Goal: Task Accomplishment & Management: Complete application form

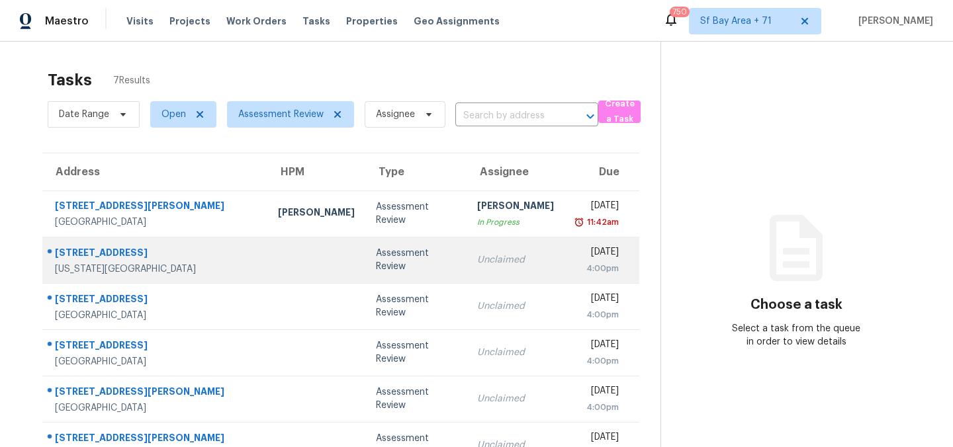
click at [107, 253] on div "[STREET_ADDRESS]" at bounding box center [156, 254] width 202 height 17
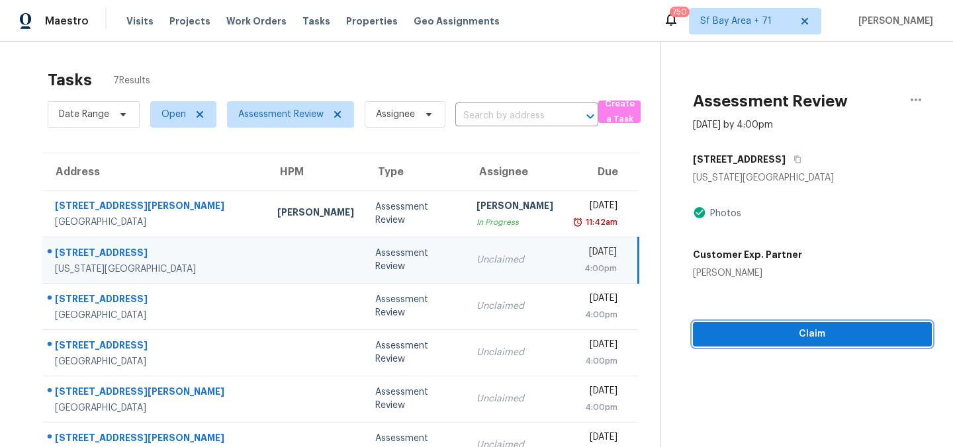
click at [800, 326] on span "Claim" at bounding box center [813, 334] width 218 height 17
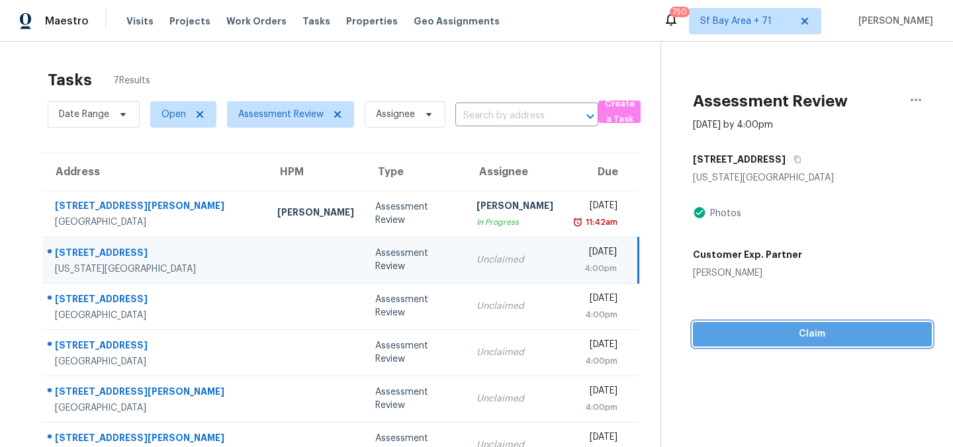
click at [798, 335] on span "Claim" at bounding box center [813, 334] width 218 height 17
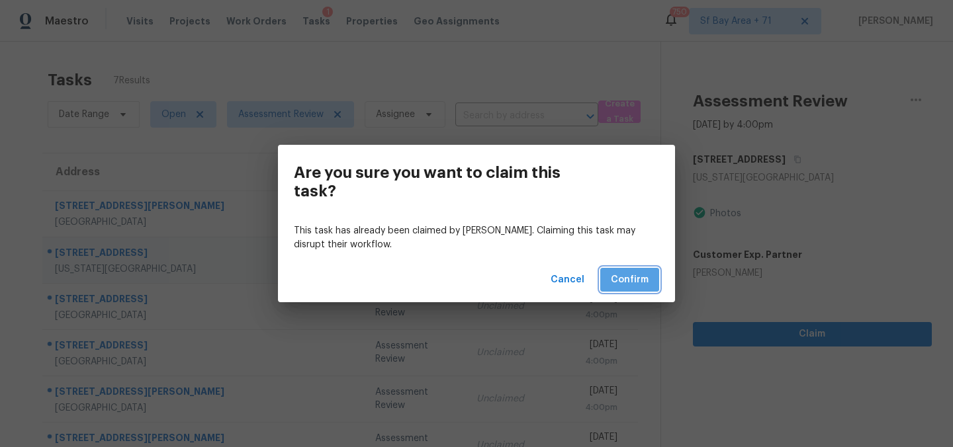
click at [643, 287] on span "Confirm" at bounding box center [630, 280] width 38 height 17
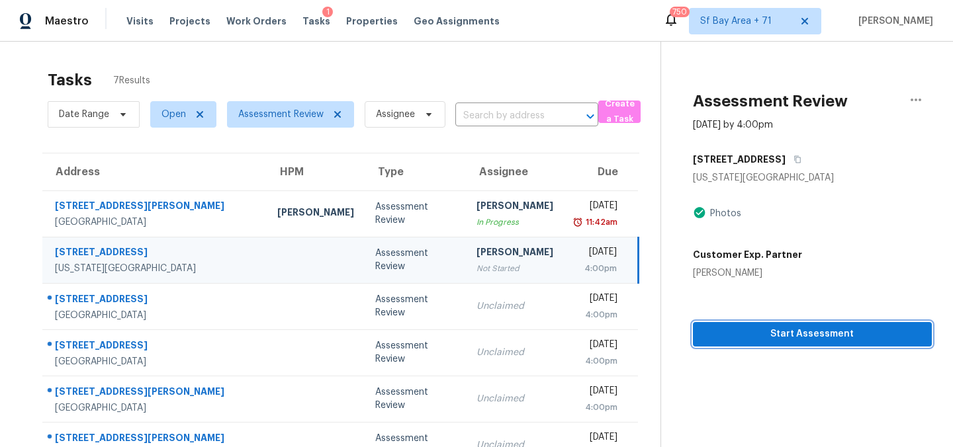
click at [755, 328] on span "Start Assessment" at bounding box center [813, 334] width 218 height 17
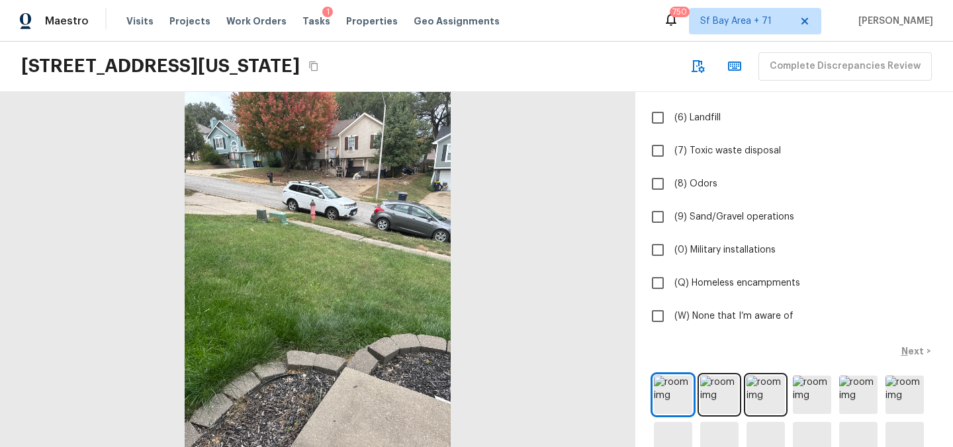
scroll to position [267, 0]
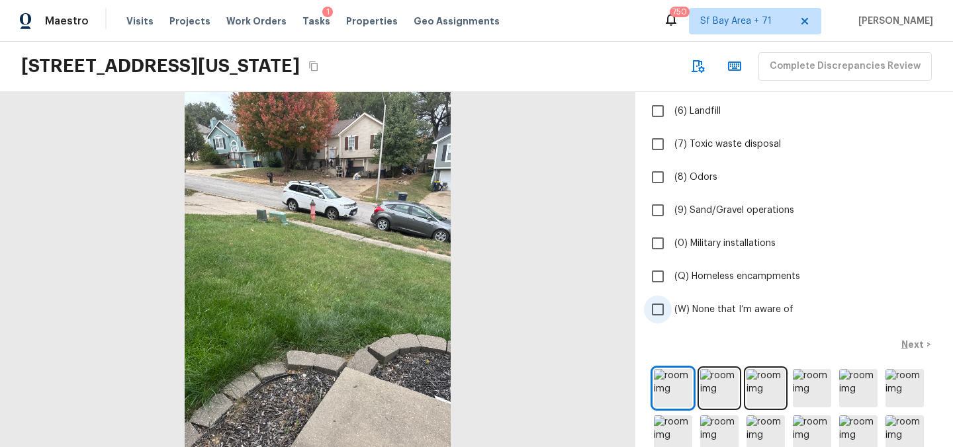
click at [657, 312] on input "(W) None that I’m aware of" at bounding box center [658, 310] width 28 height 28
checkbox input "true"
click at [909, 346] on p "Next" at bounding box center [913, 344] width 25 height 13
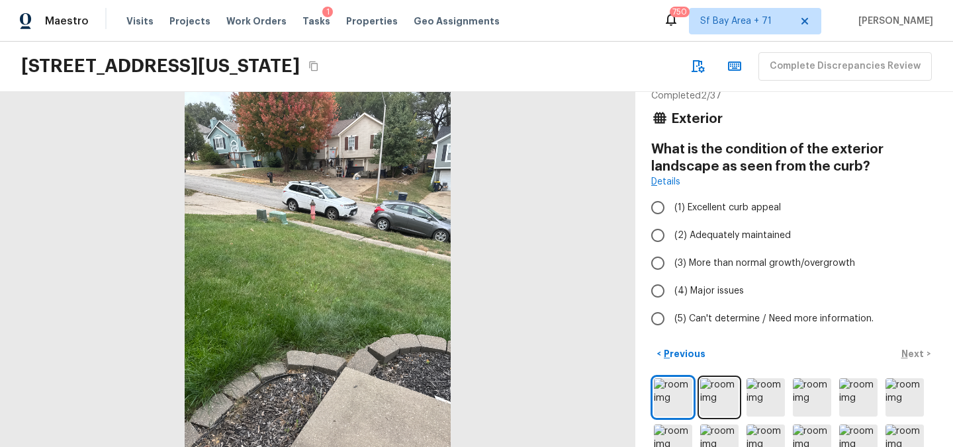
scroll to position [20, 0]
click at [659, 233] on input "(2) Adequately maintained" at bounding box center [658, 234] width 28 height 28
radio input "true"
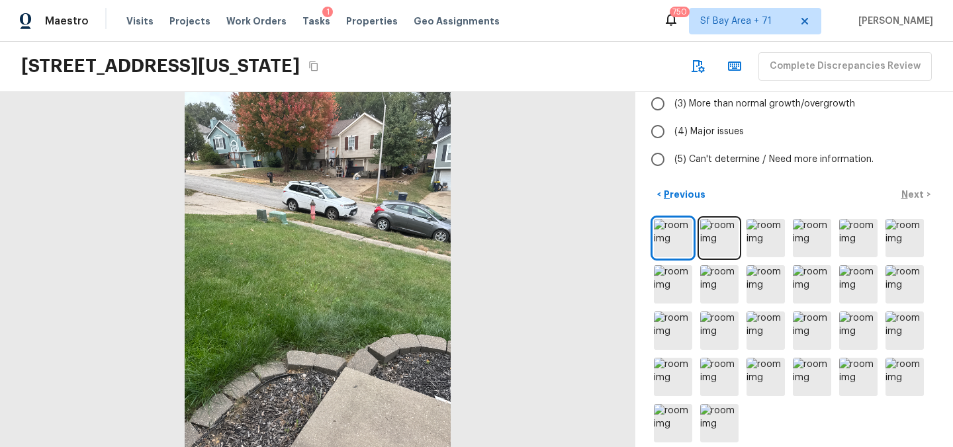
scroll to position [192, 0]
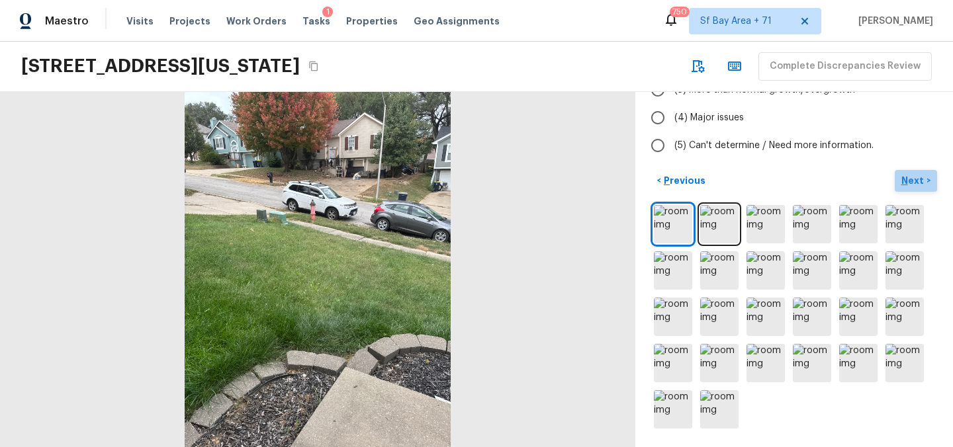
click at [905, 183] on p "Next" at bounding box center [913, 180] width 25 height 13
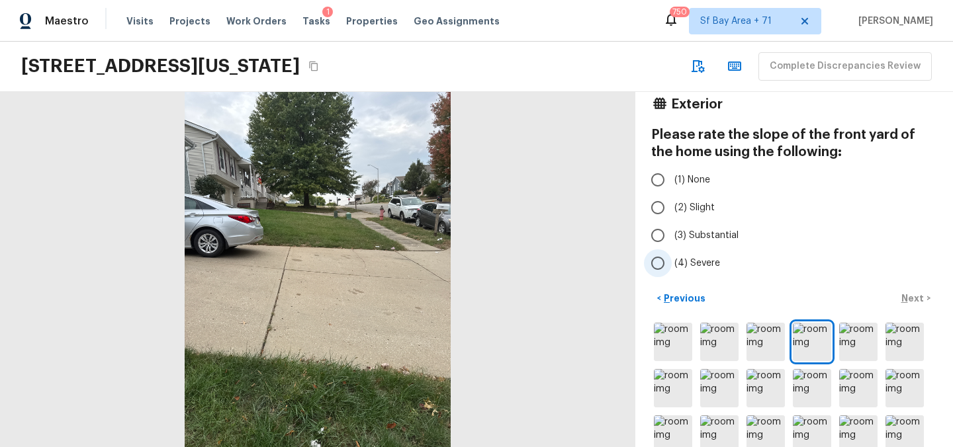
scroll to position [0, 0]
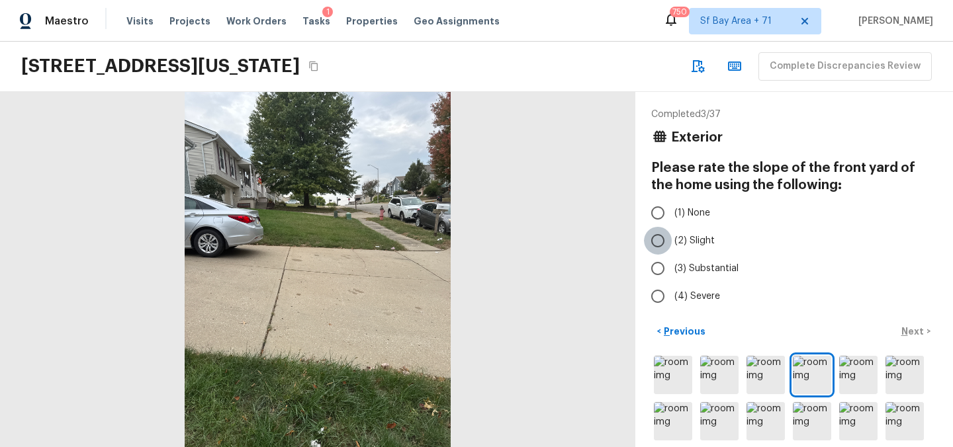
click at [657, 238] on input "(2) Slight" at bounding box center [658, 241] width 28 height 28
radio input "true"
click at [915, 333] on p "Next" at bounding box center [913, 331] width 25 height 13
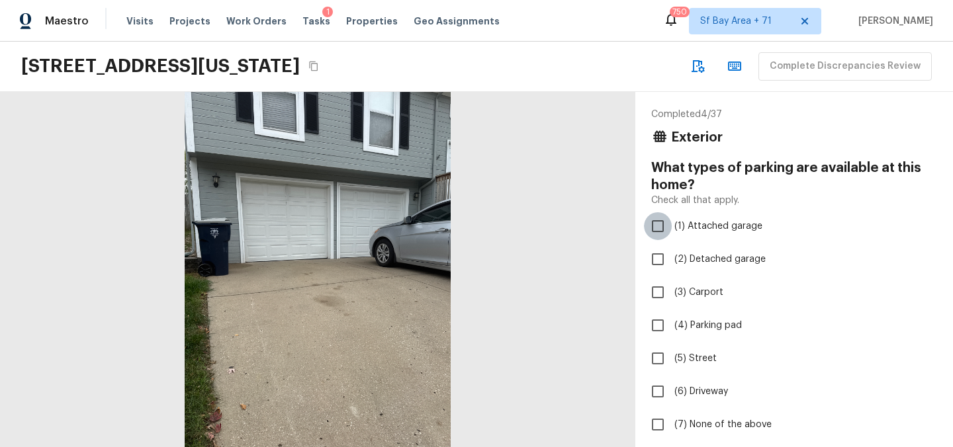
click at [657, 228] on input "(1) Attached garage" at bounding box center [658, 226] width 28 height 28
checkbox input "true"
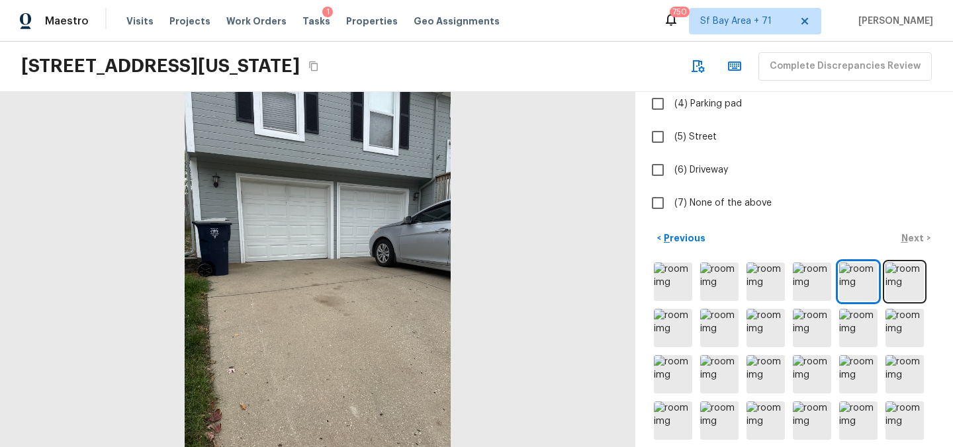
scroll to position [279, 0]
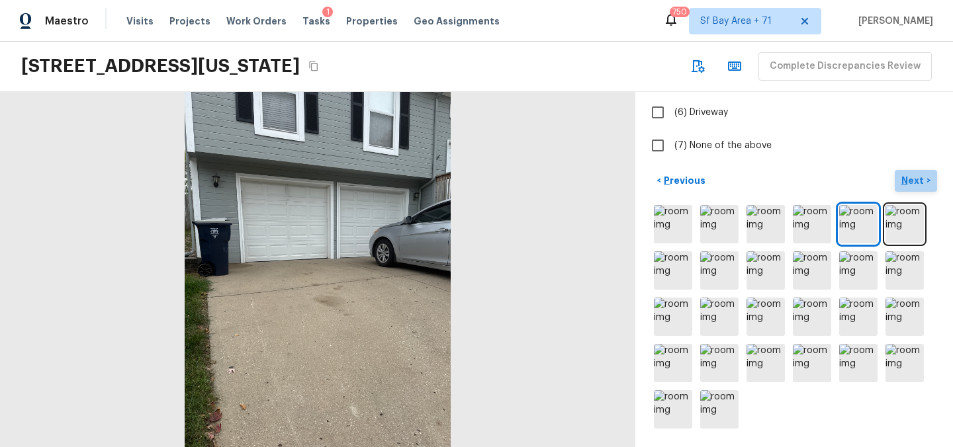
click at [909, 181] on p "Next" at bounding box center [913, 180] width 25 height 13
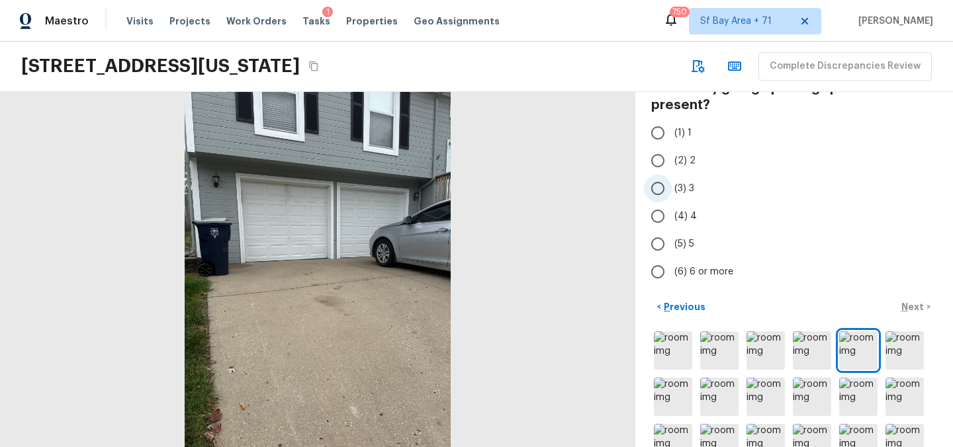
scroll to position [79, 0]
click at [653, 164] on input "(2) 2" at bounding box center [658, 162] width 28 height 28
radio input "true"
click at [915, 305] on p "Next" at bounding box center [913, 308] width 25 height 13
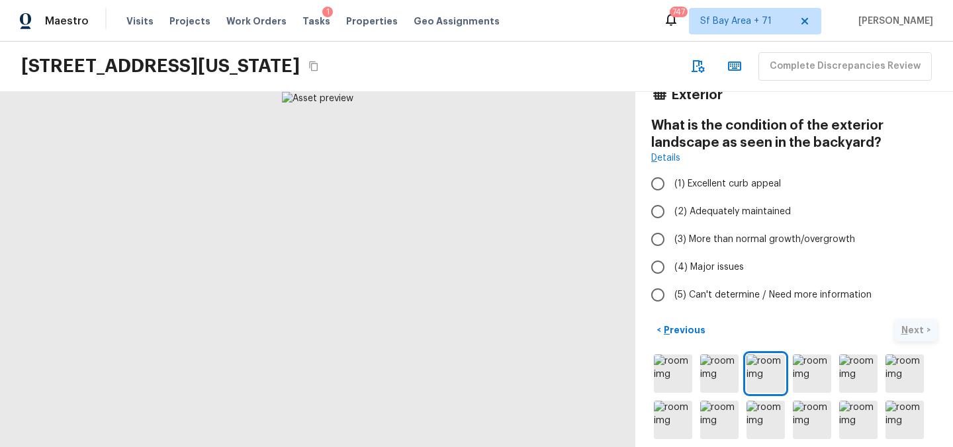
scroll to position [34, 0]
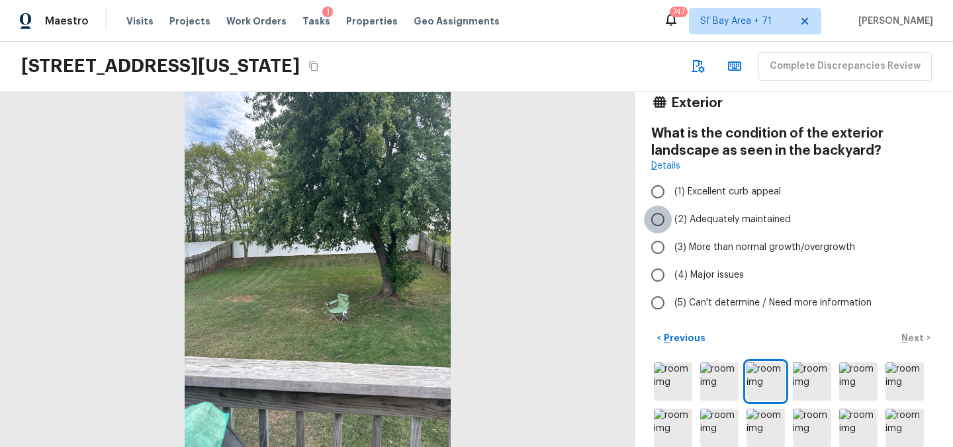
click at [660, 220] on input "(2) Adequately maintained" at bounding box center [658, 220] width 28 height 28
radio input "true"
click at [907, 334] on p "Next" at bounding box center [913, 338] width 25 height 13
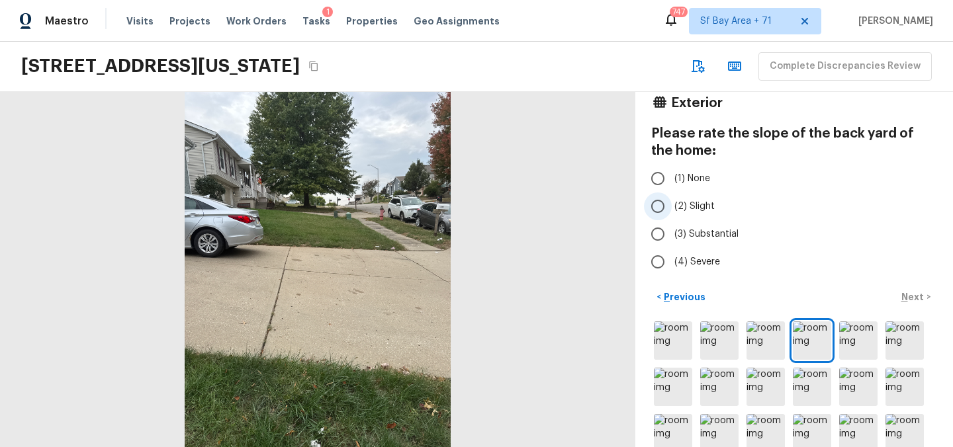
click at [657, 208] on input "(2) Slight" at bounding box center [658, 207] width 28 height 28
radio input "true"
click at [919, 294] on p "Next" at bounding box center [913, 297] width 25 height 13
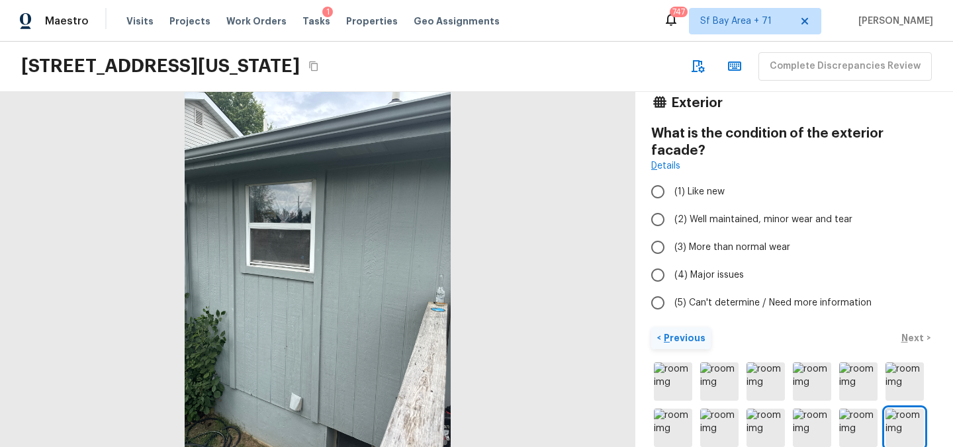
click at [682, 332] on p "Previous" at bounding box center [683, 338] width 44 height 13
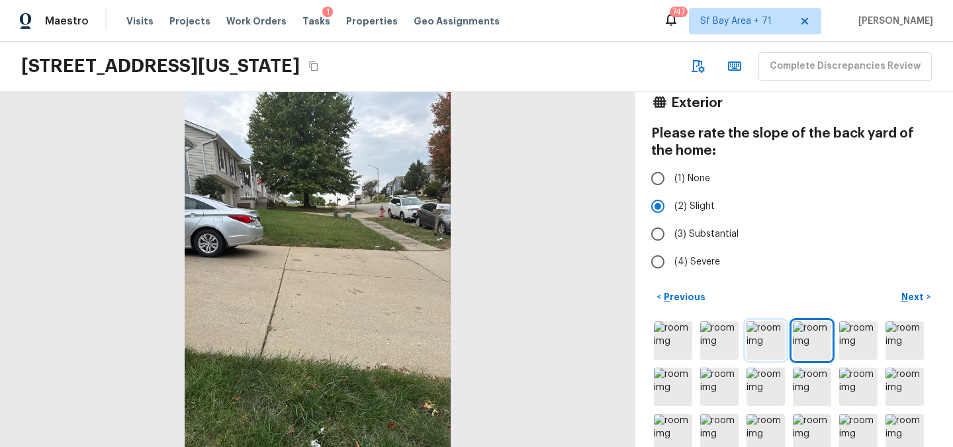
click at [754, 345] on img at bounding box center [766, 341] width 38 height 38
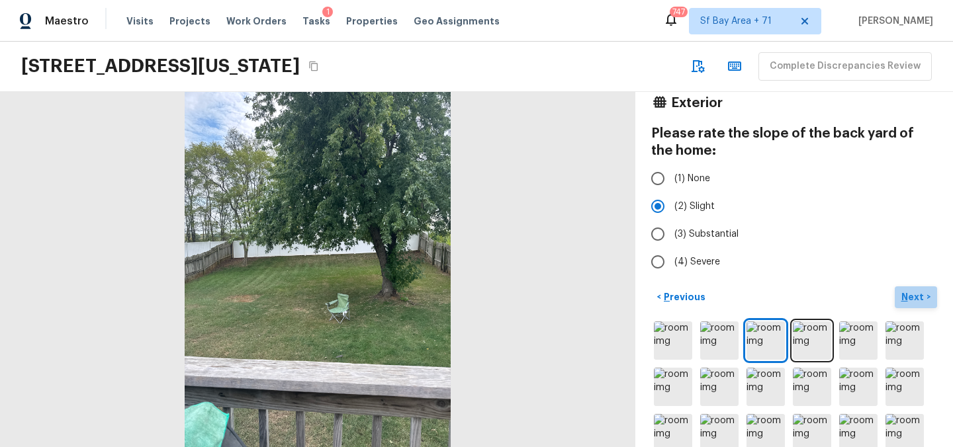
click at [901, 293] on button "Next >" at bounding box center [916, 298] width 42 height 22
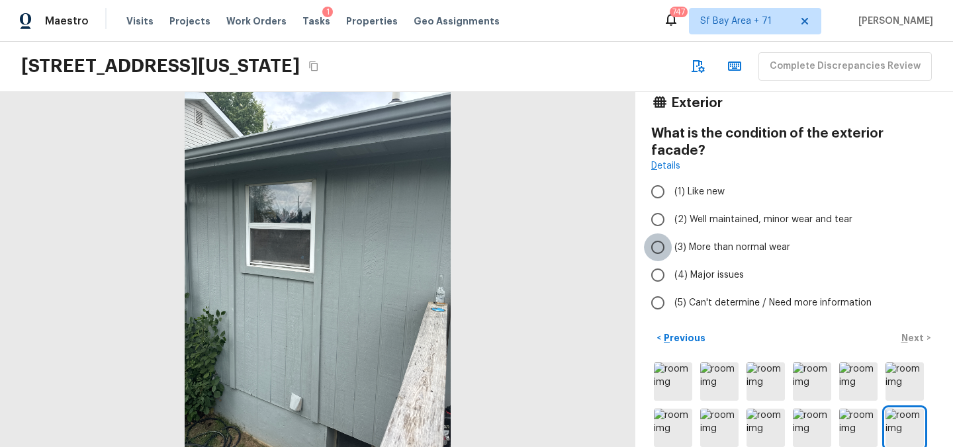
click at [661, 234] on input "(3) More than normal wear" at bounding box center [658, 248] width 28 height 28
radio input "true"
click at [905, 332] on p "Next" at bounding box center [913, 338] width 25 height 13
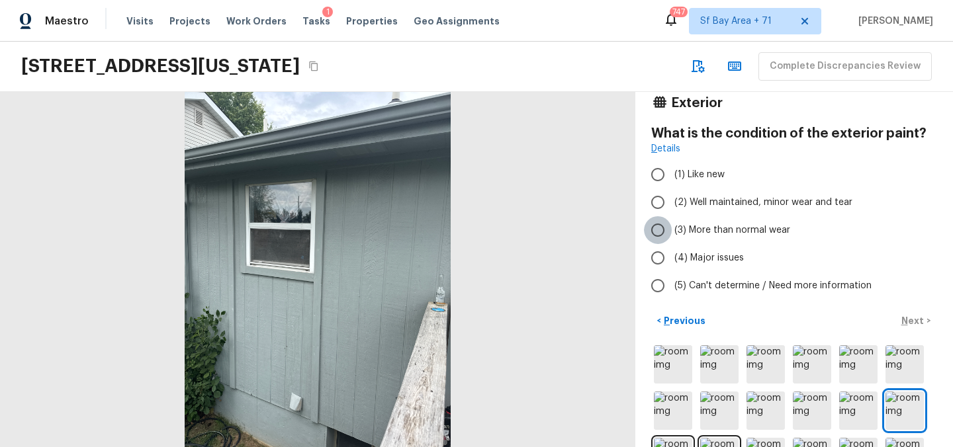
click at [658, 225] on input "(3) More than normal wear" at bounding box center [658, 230] width 28 height 28
radio input "true"
click at [910, 321] on p "Next" at bounding box center [913, 320] width 25 height 13
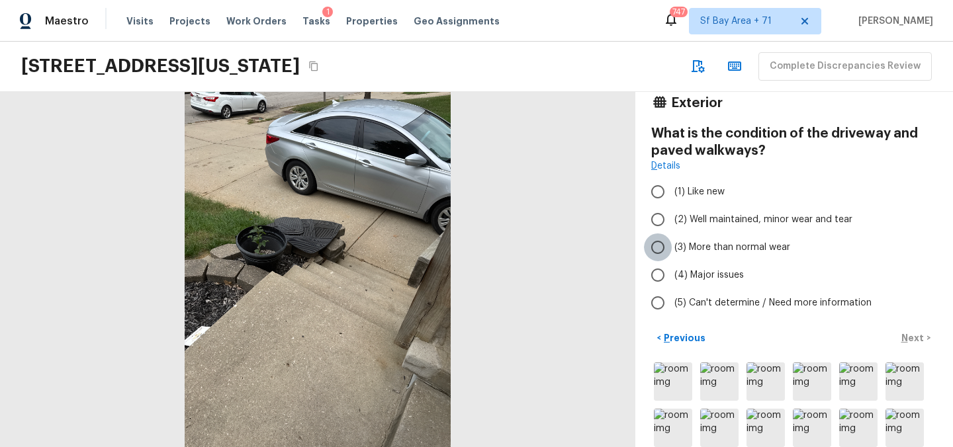
click at [663, 245] on input "(3) More than normal wear" at bounding box center [658, 248] width 28 height 28
radio input "true"
click at [910, 335] on p "Next" at bounding box center [913, 338] width 25 height 13
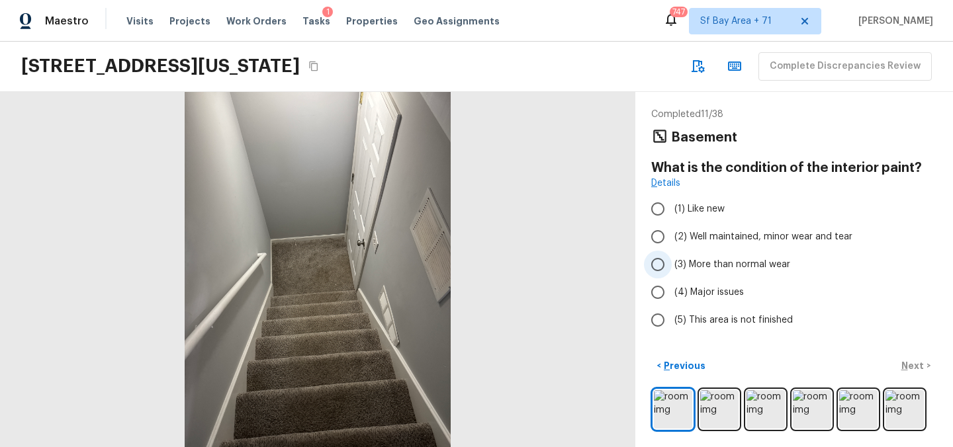
click at [661, 265] on input "(3) More than normal wear" at bounding box center [658, 265] width 28 height 28
radio input "true"
click at [912, 367] on p "Next" at bounding box center [913, 365] width 25 height 13
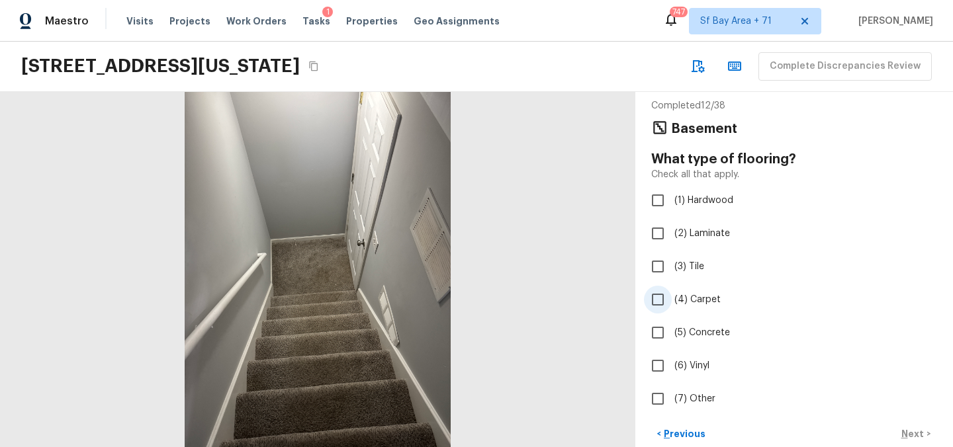
scroll to position [13, 0]
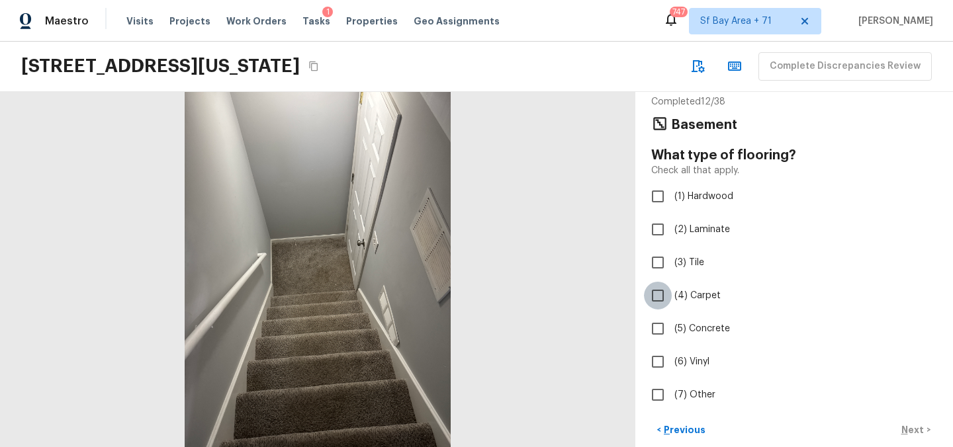
click at [657, 298] on input "(4) Carpet" at bounding box center [658, 296] width 28 height 28
checkbox input "true"
click at [915, 434] on p "Next" at bounding box center [913, 430] width 25 height 13
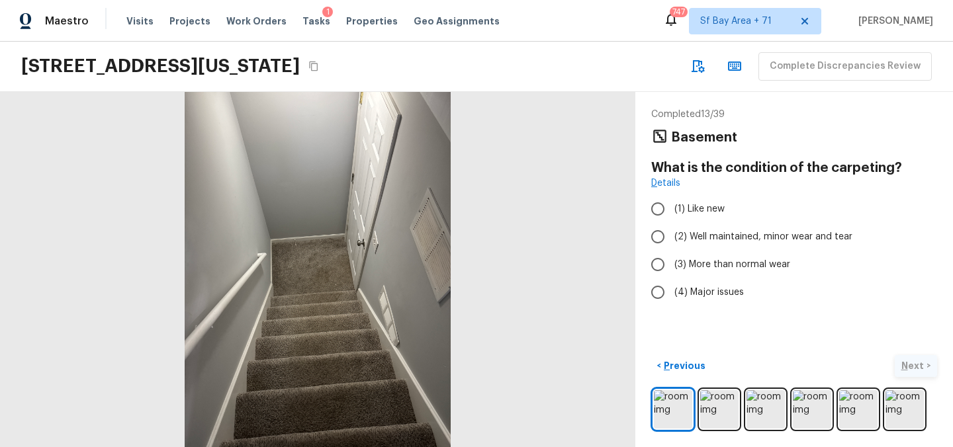
scroll to position [0, 0]
click at [654, 266] on input "(3) More than normal wear" at bounding box center [658, 265] width 28 height 28
radio input "true"
click at [912, 363] on p "Next" at bounding box center [913, 365] width 25 height 13
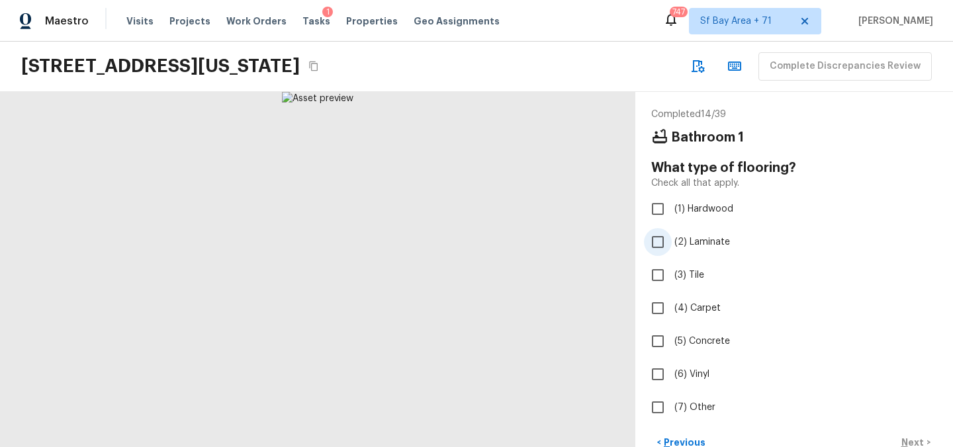
scroll to position [15, 0]
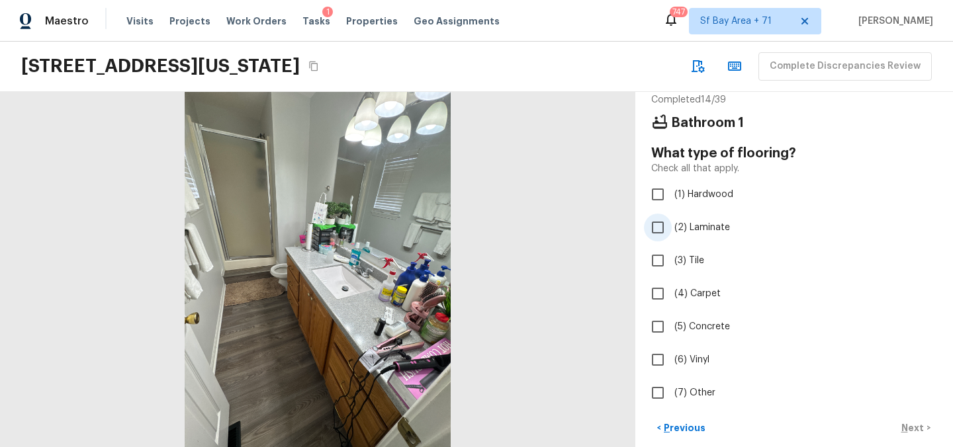
click at [657, 229] on input "(2) Laminate" at bounding box center [658, 228] width 28 height 28
checkbox input "true"
click at [923, 427] on p "Next" at bounding box center [913, 428] width 25 height 13
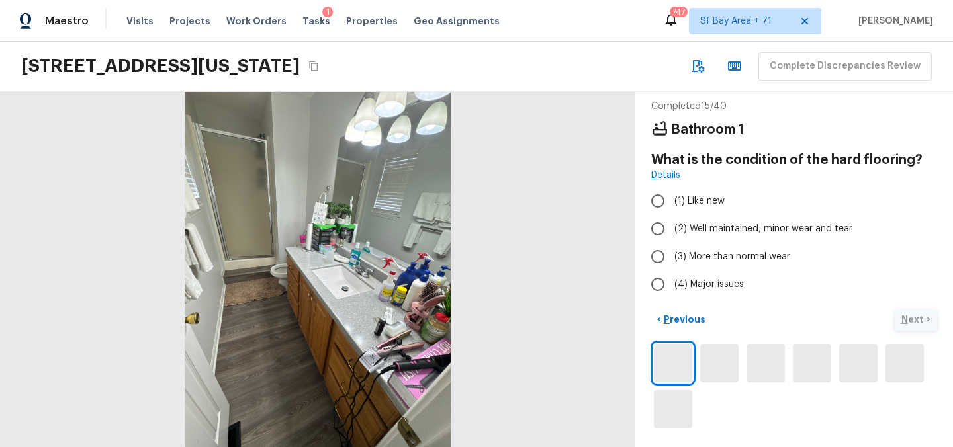
scroll to position [8, 0]
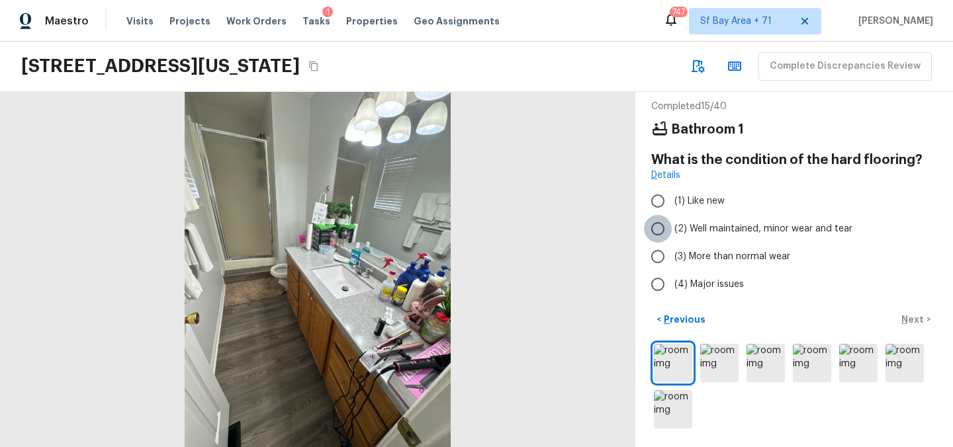
click at [661, 232] on input "(2) Well maintained, minor wear and tear" at bounding box center [658, 229] width 28 height 28
radio input "true"
click at [911, 318] on p "Next" at bounding box center [913, 319] width 25 height 13
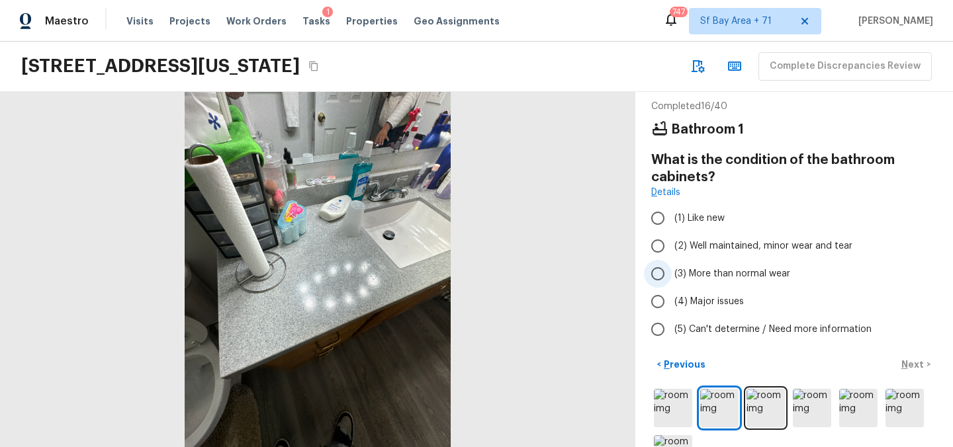
click at [657, 271] on input "(3) More than normal wear" at bounding box center [658, 274] width 28 height 28
radio input "true"
click at [916, 365] on p "Next" at bounding box center [913, 364] width 25 height 13
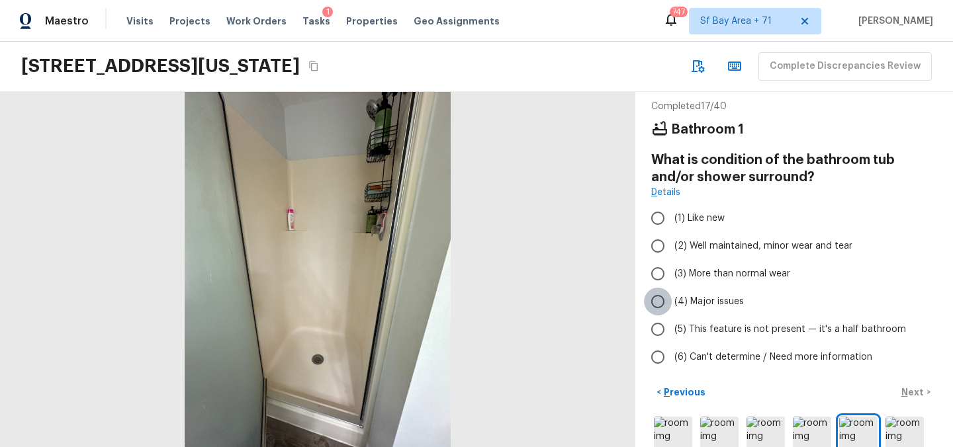
click at [663, 297] on input "(4) Major issues" at bounding box center [658, 302] width 28 height 28
radio input "true"
click at [911, 393] on p "Next" at bounding box center [913, 392] width 25 height 13
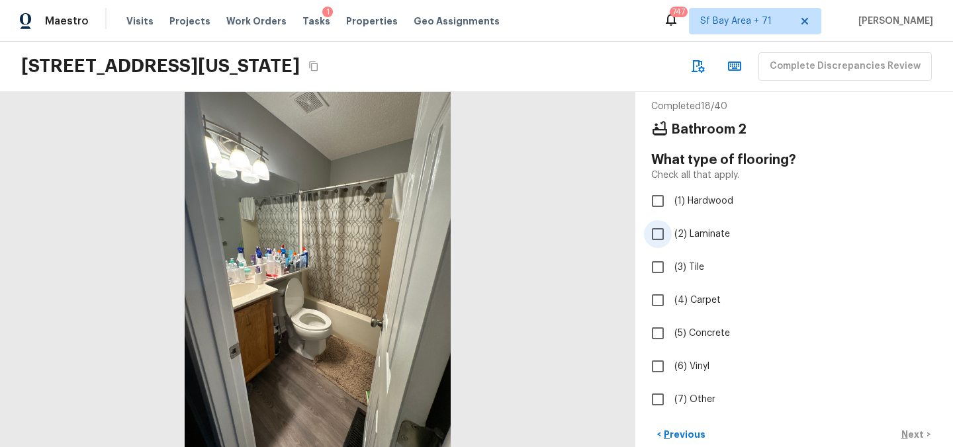
click at [659, 234] on input "(2) Laminate" at bounding box center [658, 234] width 28 height 28
checkbox input "true"
click at [919, 434] on p "Next" at bounding box center [913, 434] width 25 height 13
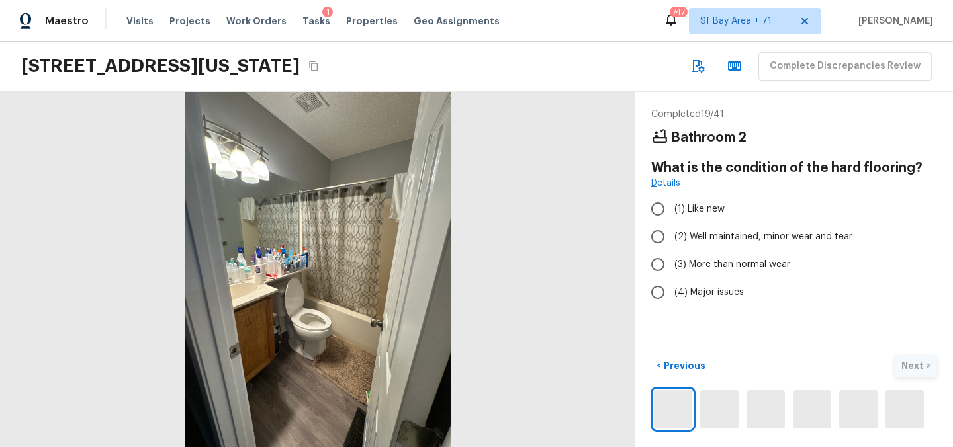
scroll to position [0, 0]
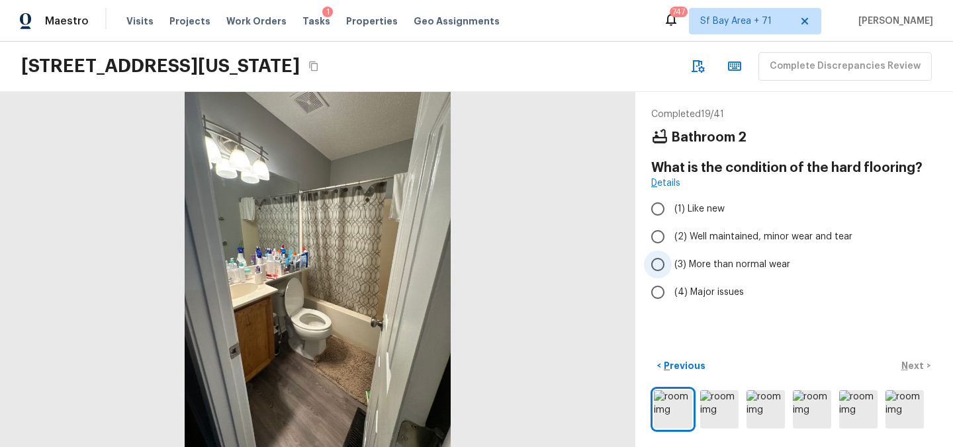
click at [661, 261] on input "(3) More than normal wear" at bounding box center [658, 265] width 28 height 28
radio input "true"
click at [907, 368] on p "Next" at bounding box center [913, 365] width 25 height 13
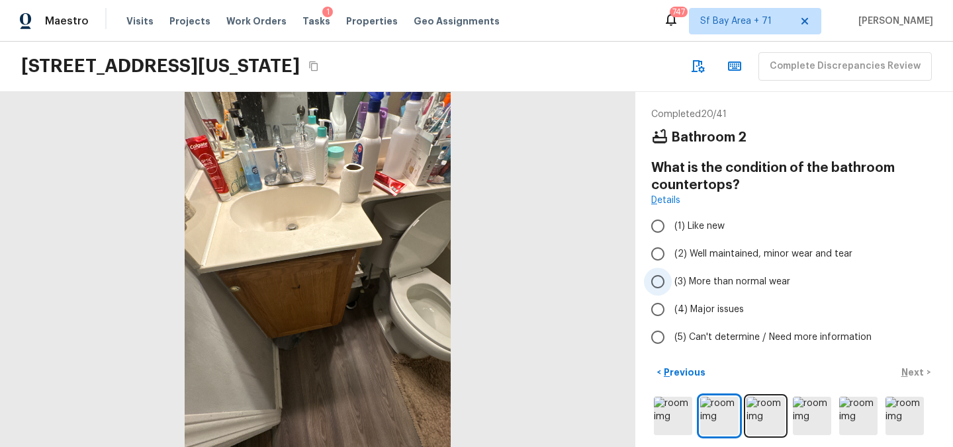
click at [660, 276] on input "(3) More than normal wear" at bounding box center [658, 282] width 28 height 28
radio input "true"
click at [912, 375] on p "Next" at bounding box center [913, 372] width 25 height 13
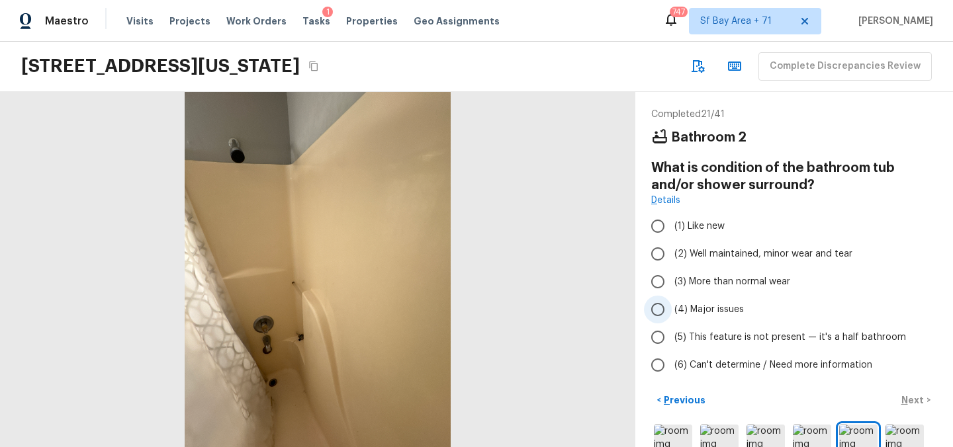
click at [657, 314] on input "(4) Major issues" at bounding box center [658, 310] width 28 height 28
radio input "true"
click at [901, 398] on button "Next >" at bounding box center [916, 401] width 42 height 22
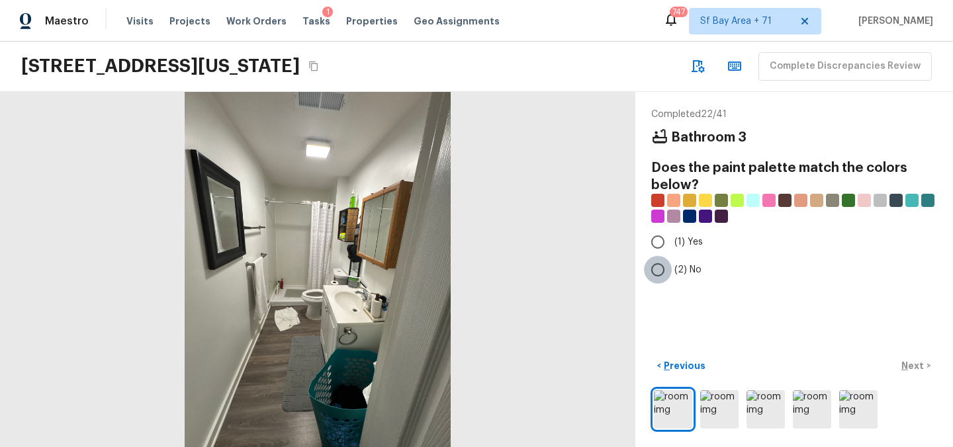
click at [661, 263] on input "(2) No" at bounding box center [658, 270] width 28 height 28
radio input "true"
click at [909, 364] on p "Next" at bounding box center [913, 365] width 25 height 13
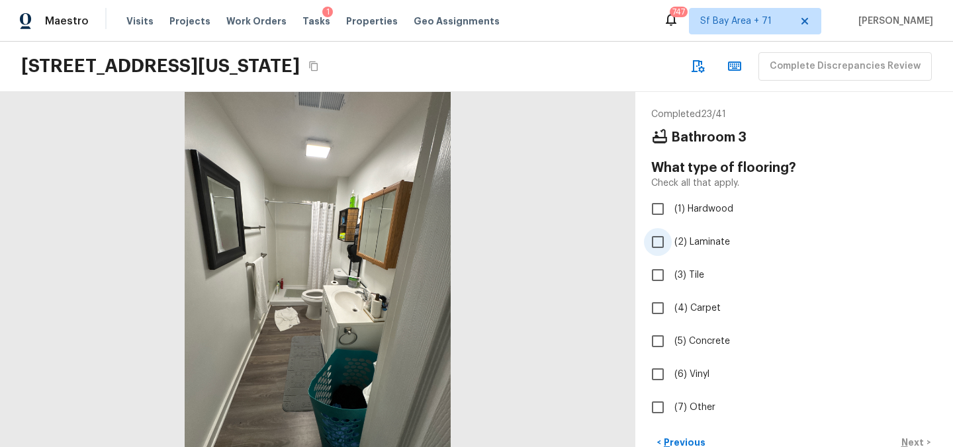
click at [658, 248] on input "(2) Laminate" at bounding box center [658, 242] width 28 height 28
checkbox input "true"
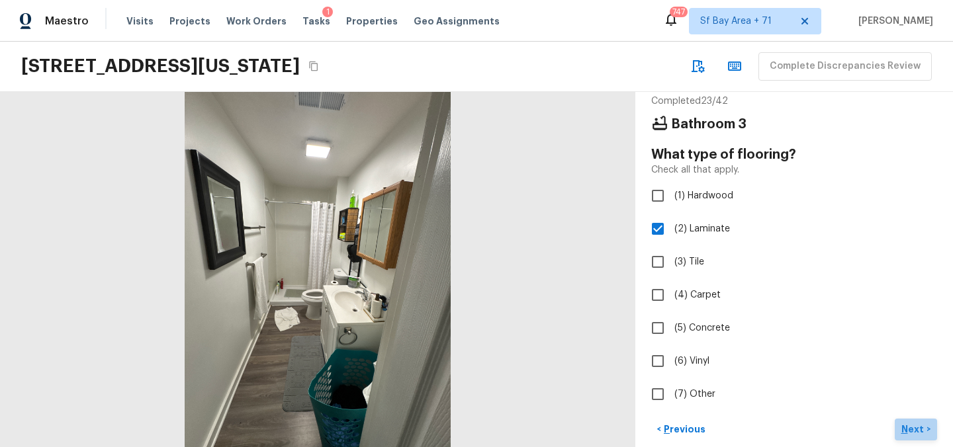
click at [910, 429] on p "Next" at bounding box center [913, 429] width 25 height 13
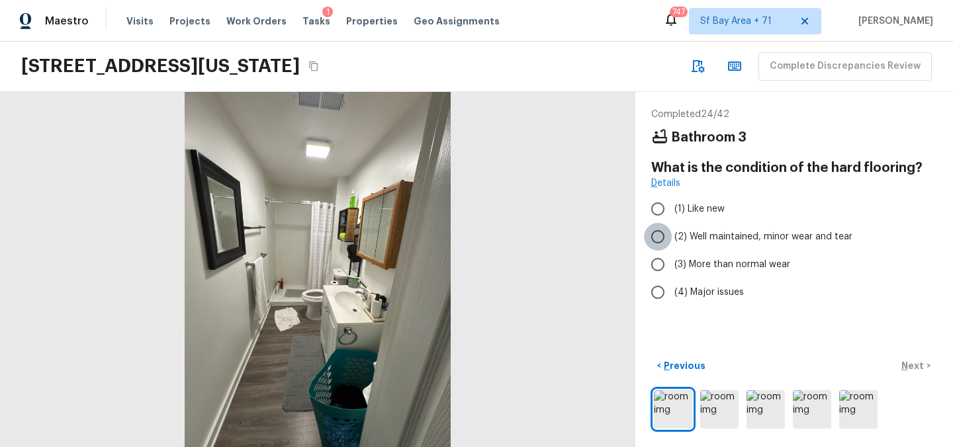
click at [659, 237] on input "(2) Well maintained, minor wear and tear" at bounding box center [658, 237] width 28 height 28
radio input "true"
click at [920, 366] on p "Next" at bounding box center [913, 365] width 25 height 13
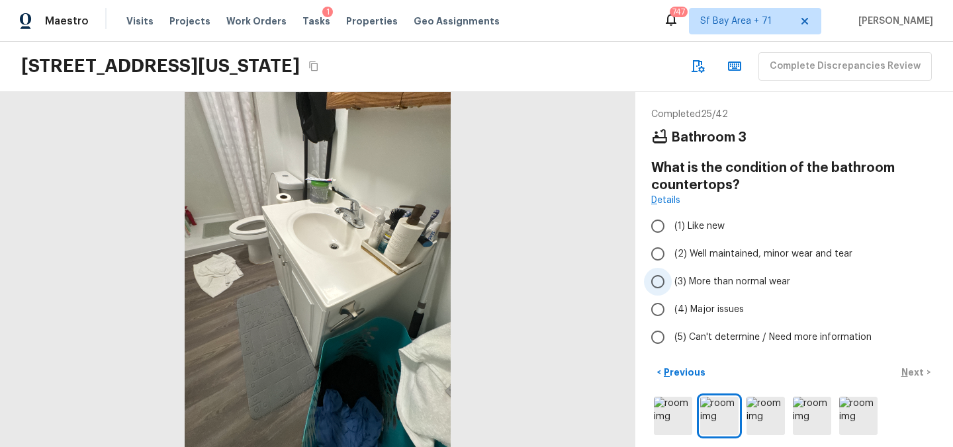
click at [661, 276] on input "(3) More than normal wear" at bounding box center [658, 282] width 28 height 28
radio input "true"
click at [915, 372] on p "Next" at bounding box center [913, 372] width 25 height 13
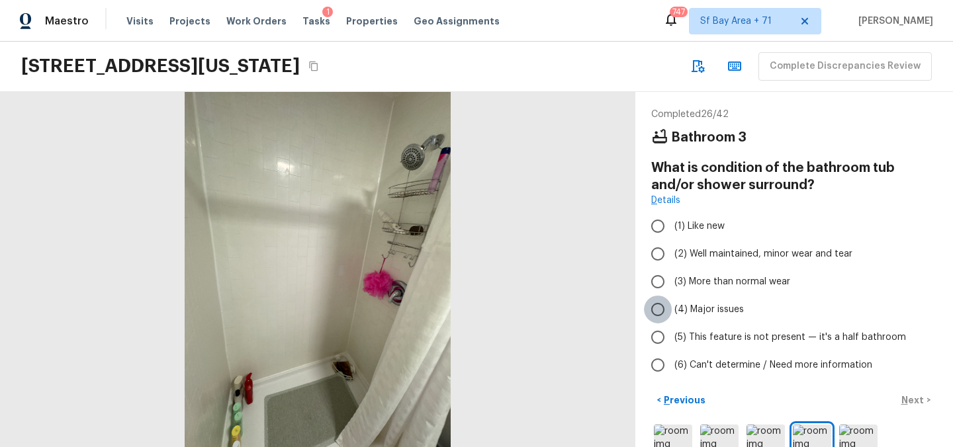
click at [655, 307] on input "(4) Major issues" at bounding box center [658, 310] width 28 height 28
radio input "true"
click at [912, 399] on p "Next" at bounding box center [913, 400] width 25 height 13
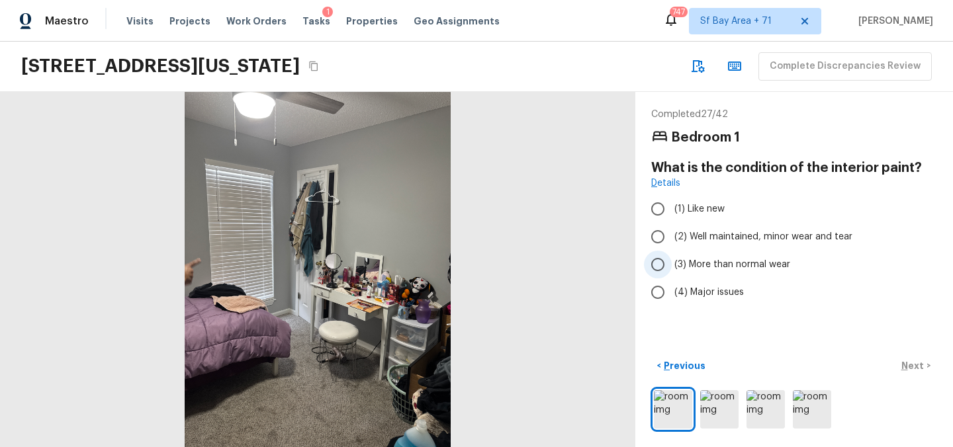
click at [658, 267] on input "(3) More than normal wear" at bounding box center [658, 265] width 28 height 28
radio input "true"
click at [922, 369] on p "Next" at bounding box center [913, 365] width 25 height 13
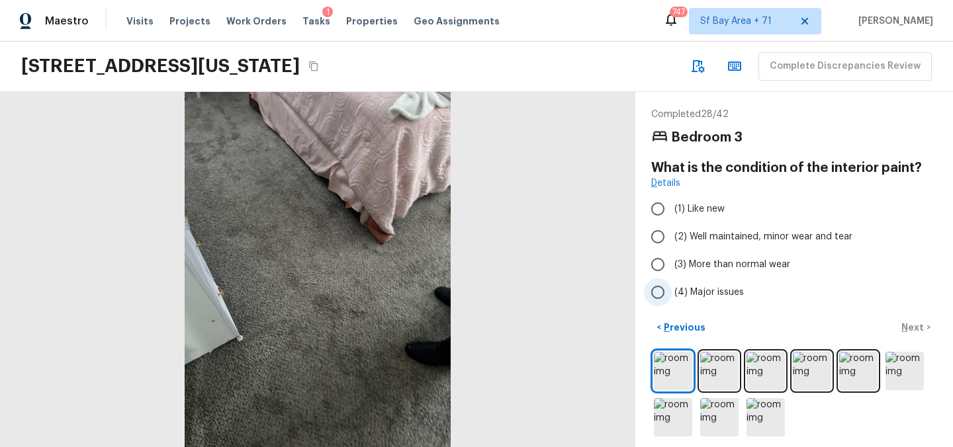
click at [659, 293] on input "(4) Major issues" at bounding box center [658, 293] width 28 height 28
radio input "true"
click at [663, 263] on input "(3) More than normal wear" at bounding box center [658, 265] width 28 height 28
radio input "true"
click at [909, 330] on p "Next" at bounding box center [913, 327] width 25 height 13
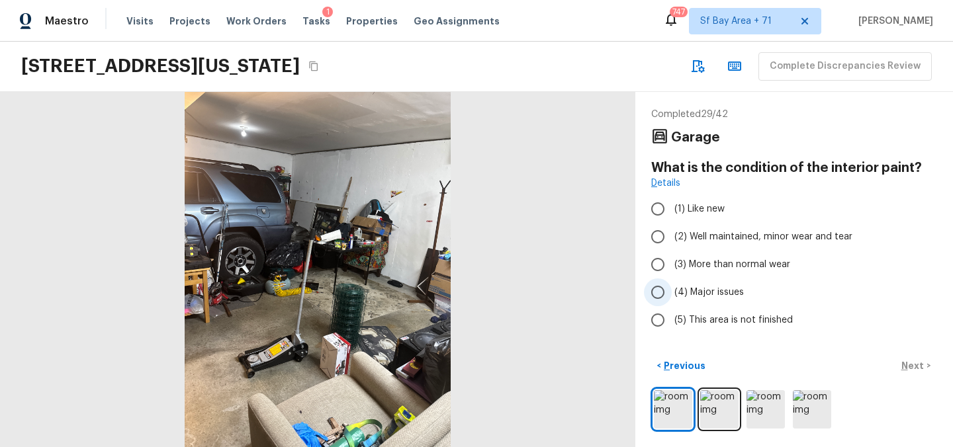
click at [656, 289] on input "(4) Major issues" at bounding box center [658, 293] width 28 height 28
radio input "true"
click at [919, 366] on p "Next" at bounding box center [913, 365] width 25 height 13
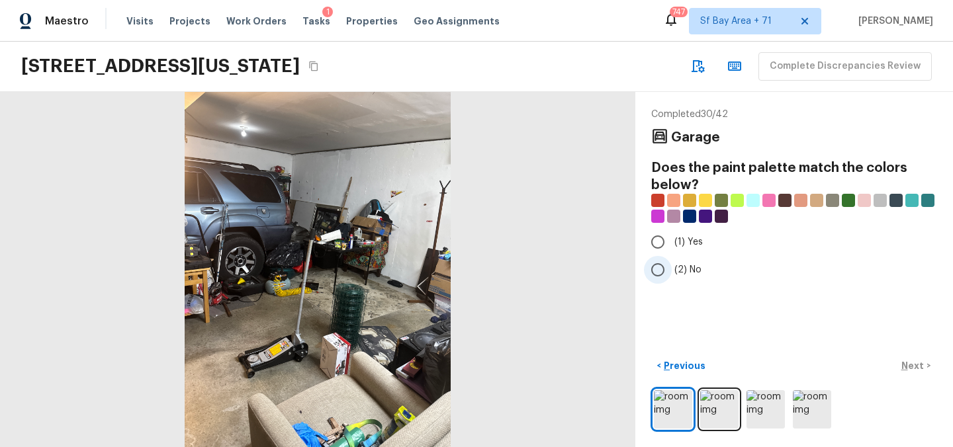
click at [663, 275] on input "(2) No" at bounding box center [658, 270] width 28 height 28
radio input "true"
click at [916, 360] on p "Next" at bounding box center [913, 365] width 25 height 13
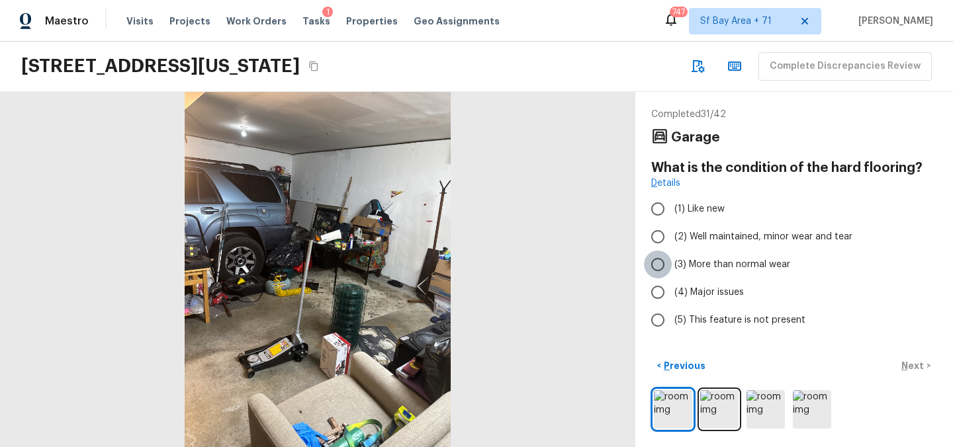
click at [657, 263] on input "(3) More than normal wear" at bounding box center [658, 265] width 28 height 28
radio input "true"
click at [901, 361] on button "Next >" at bounding box center [916, 366] width 42 height 22
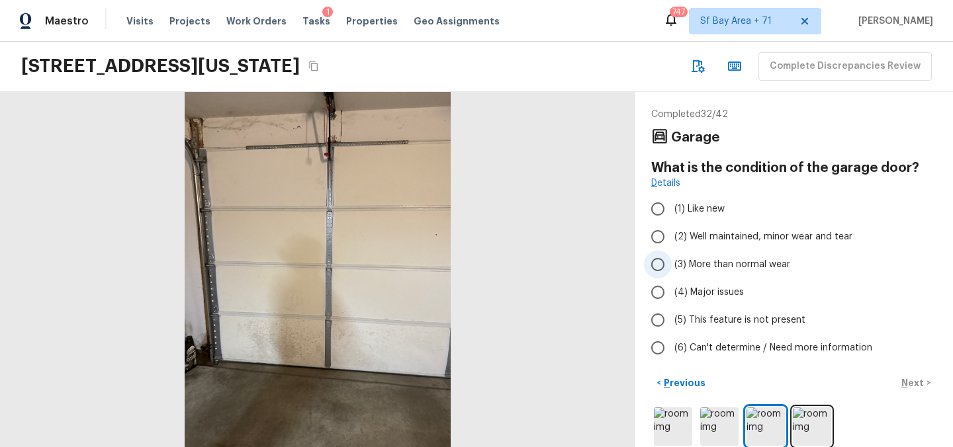
click at [659, 265] on input "(3) More than normal wear" at bounding box center [658, 265] width 28 height 28
radio input "true"
click at [913, 380] on p "Next" at bounding box center [913, 383] width 25 height 13
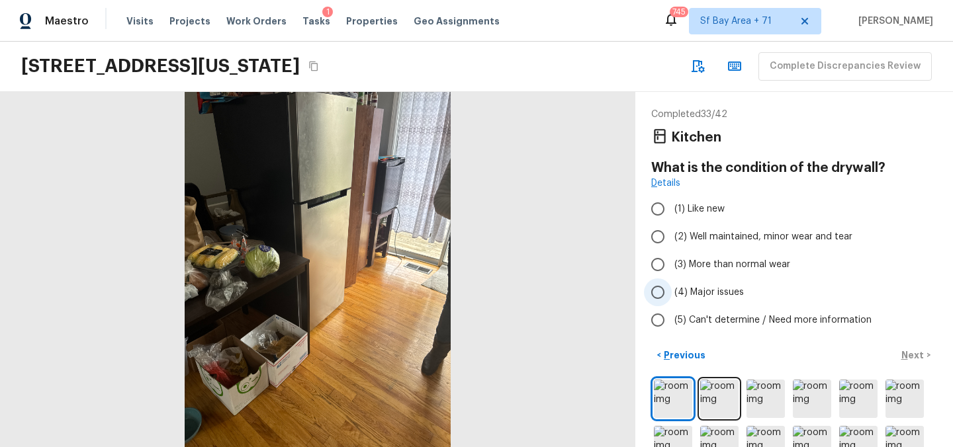
click at [658, 289] on input "(4) Major issues" at bounding box center [658, 293] width 28 height 28
radio input "true"
click at [658, 263] on input "(3) More than normal wear" at bounding box center [658, 265] width 28 height 28
radio input "true"
click at [906, 356] on p "Next" at bounding box center [913, 355] width 25 height 13
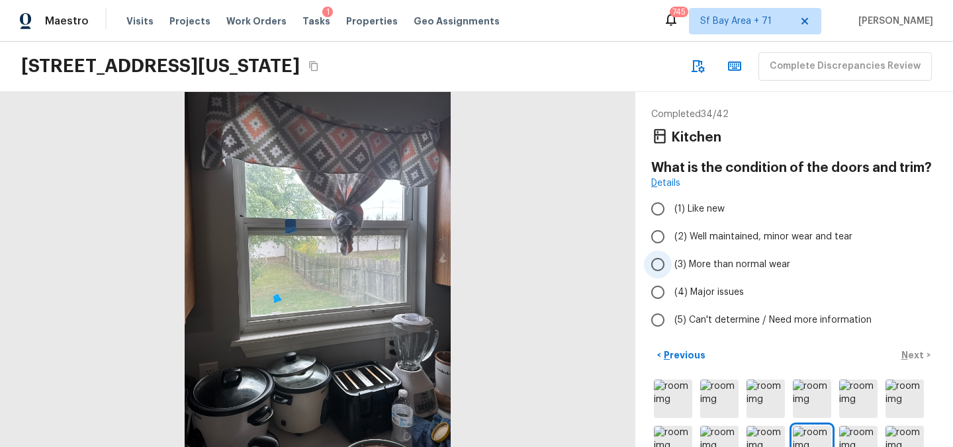
click at [653, 261] on input "(3) More than normal wear" at bounding box center [658, 265] width 28 height 28
radio input "true"
click at [907, 355] on p "Next" at bounding box center [913, 355] width 25 height 13
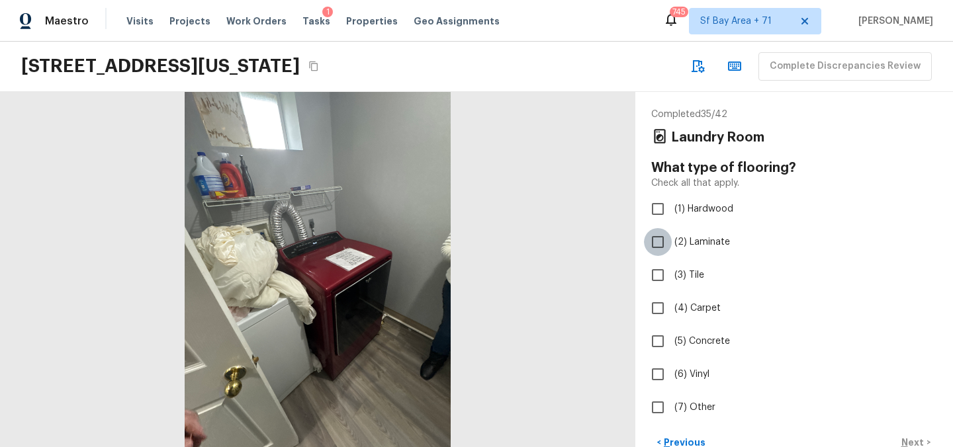
click at [661, 240] on input "(2) Laminate" at bounding box center [658, 242] width 28 height 28
checkbox input "true"
click at [915, 444] on p "Next" at bounding box center [913, 442] width 25 height 13
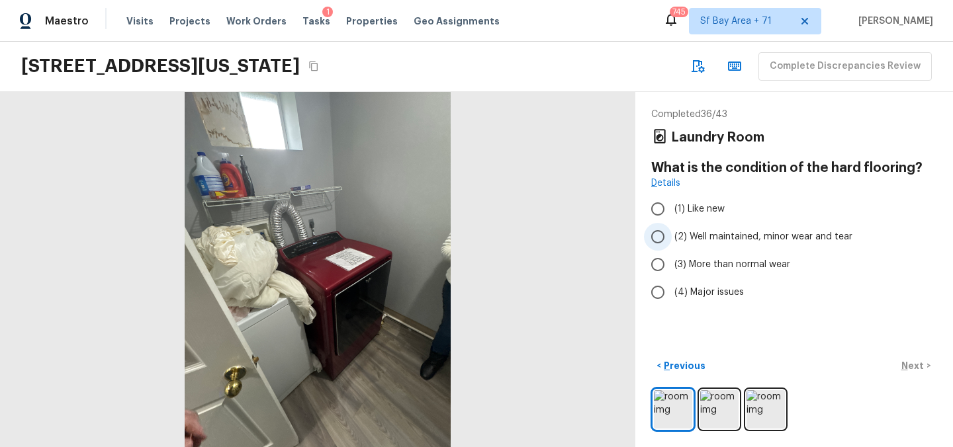
click at [661, 234] on input "(2) Well maintained, minor wear and tear" at bounding box center [658, 237] width 28 height 28
radio input "true"
click at [908, 363] on p "Next" at bounding box center [913, 365] width 25 height 13
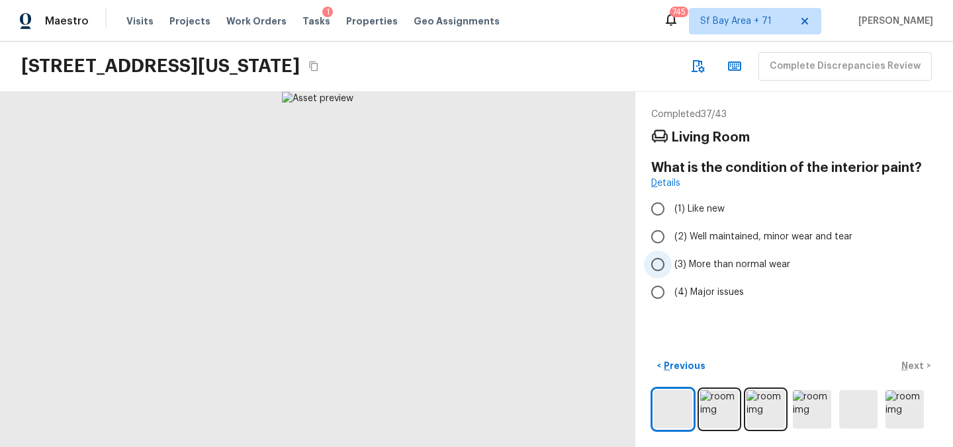
click at [655, 261] on input "(3) More than normal wear" at bounding box center [658, 265] width 28 height 28
radio input "true"
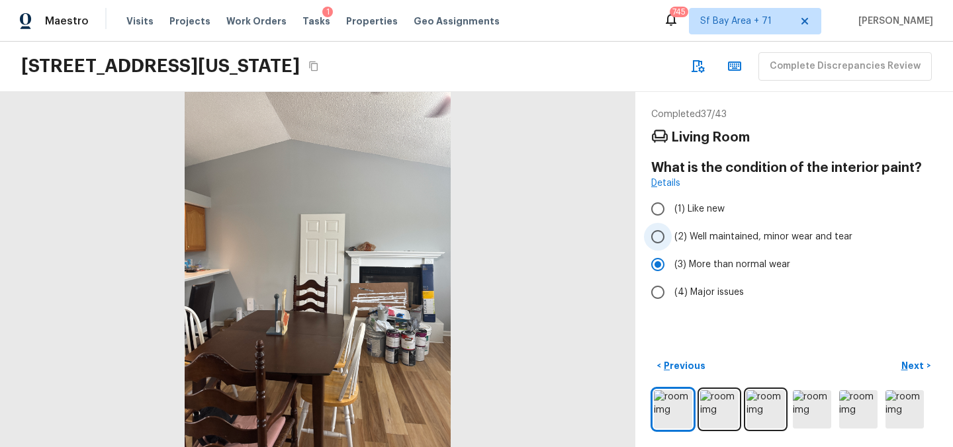
click at [651, 239] on input "(2) Well maintained, minor wear and tear" at bounding box center [658, 237] width 28 height 28
radio input "true"
click at [661, 260] on input "(3) More than normal wear" at bounding box center [658, 265] width 28 height 28
radio input "true"
click at [909, 359] on p "Next" at bounding box center [913, 365] width 25 height 13
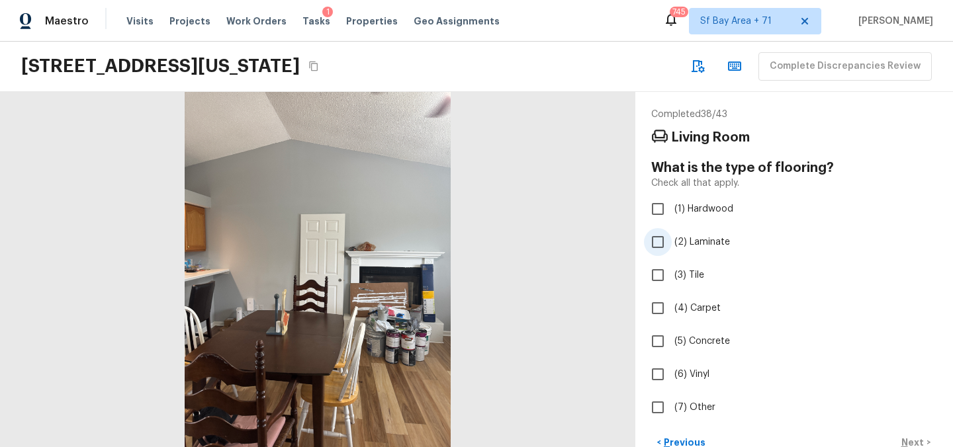
click at [656, 236] on input "(2) Laminate" at bounding box center [658, 242] width 28 height 28
checkbox input "true"
click at [911, 443] on p "Next" at bounding box center [913, 442] width 25 height 13
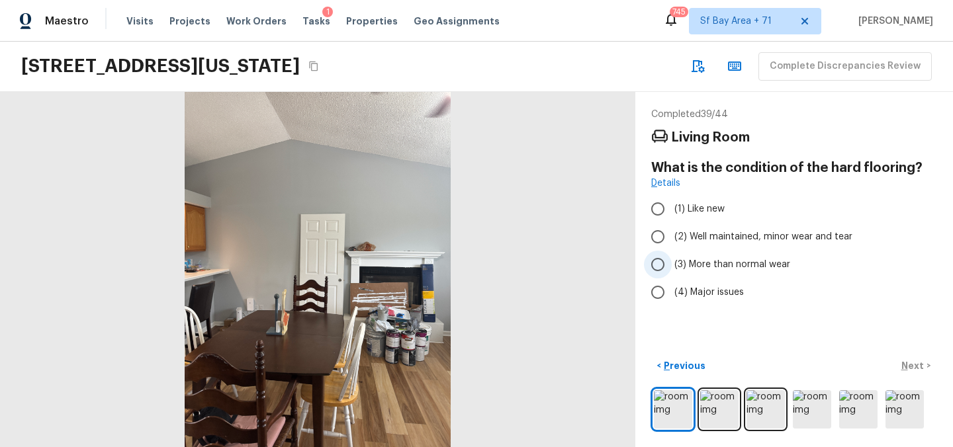
click at [661, 265] on input "(3) More than normal wear" at bounding box center [658, 265] width 28 height 28
radio input "true"
click at [661, 234] on input "(2) Well maintained, minor wear and tear" at bounding box center [658, 237] width 28 height 28
radio input "true"
click at [915, 361] on p "Next" at bounding box center [913, 365] width 25 height 13
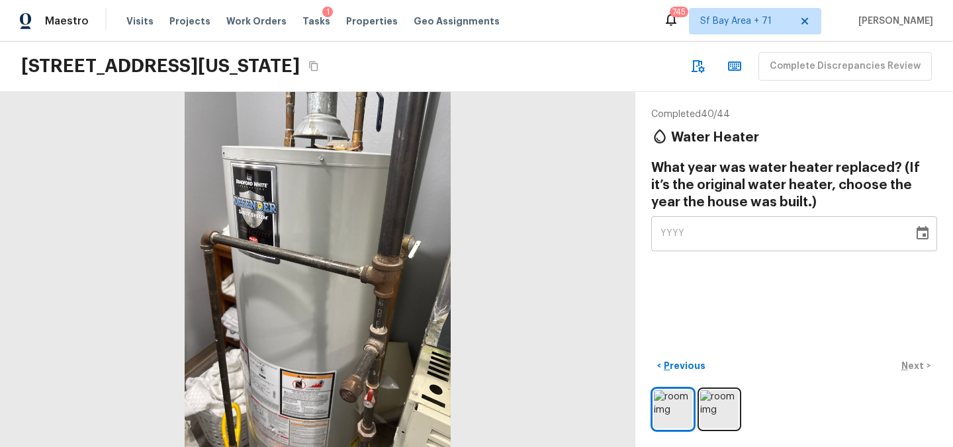
click at [705, 71] on icon "button" at bounding box center [698, 66] width 16 height 16
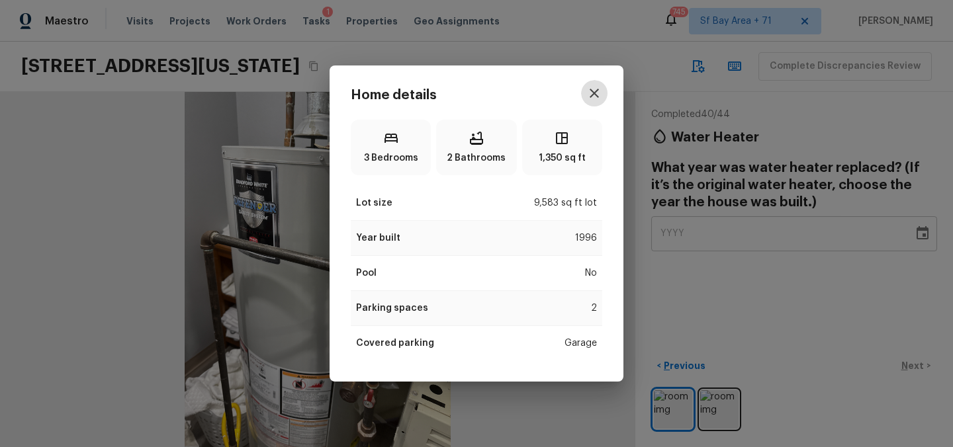
click at [592, 93] on icon "button" at bounding box center [594, 93] width 16 height 16
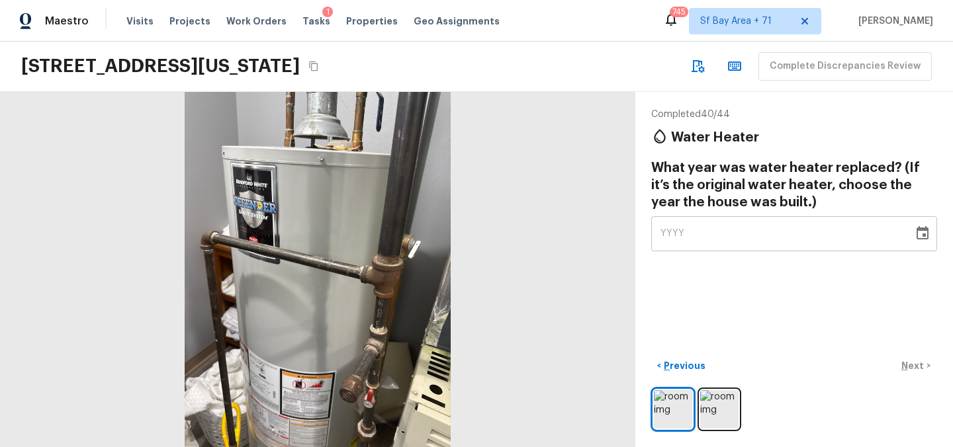
click at [700, 415] on div at bounding box center [794, 410] width 286 height 44
click at [715, 409] on img at bounding box center [719, 409] width 38 height 38
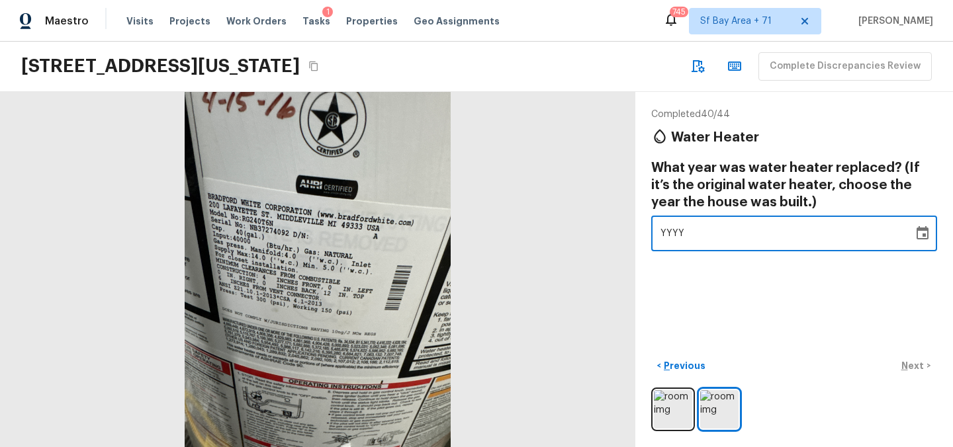
click at [692, 239] on div "YYYY" at bounding box center [783, 233] width 244 height 35
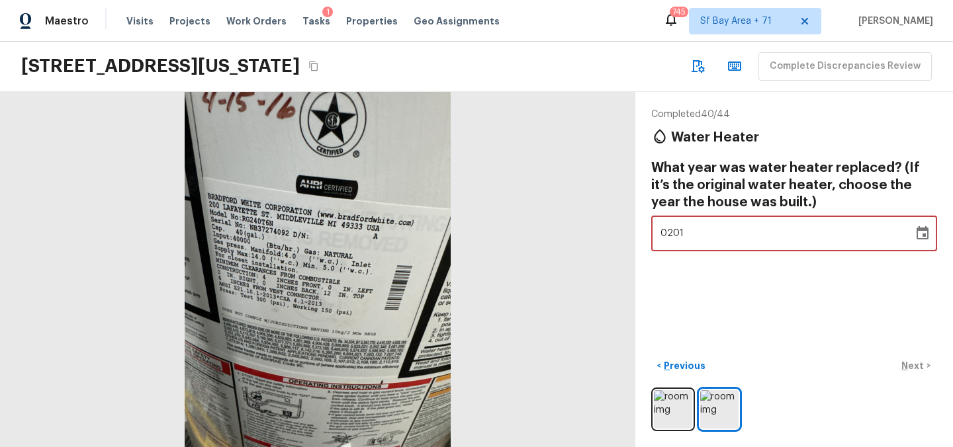
type input "2013"
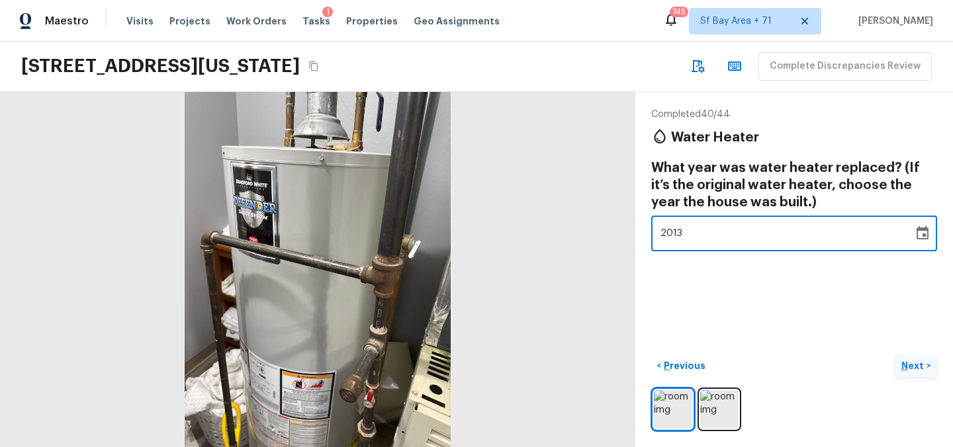
click at [909, 368] on div "< Previous Next >" at bounding box center [794, 366] width 286 height 22
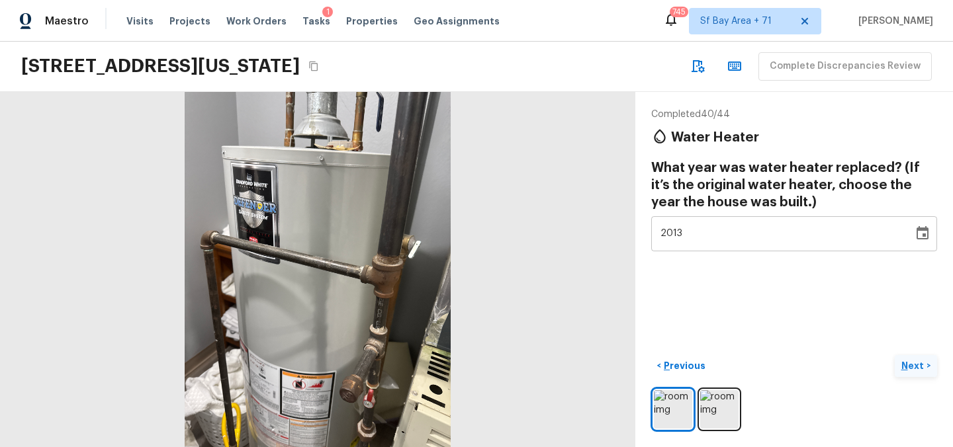
click at [914, 367] on p "Next" at bounding box center [913, 365] width 25 height 13
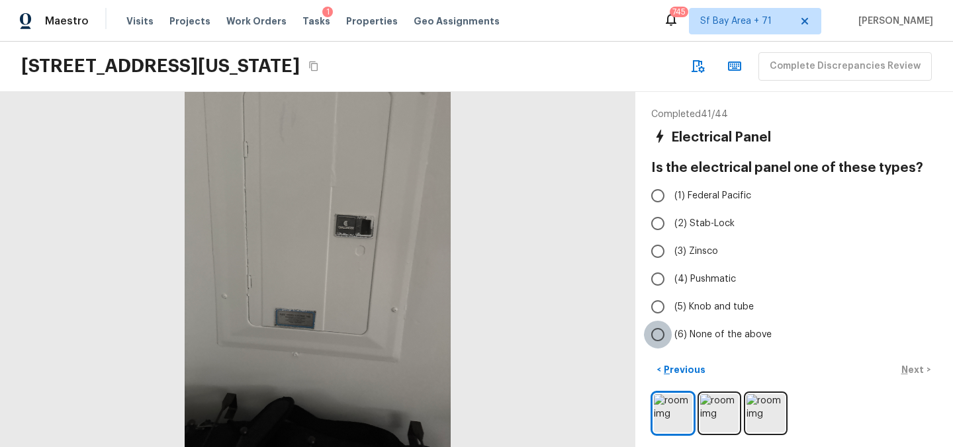
click at [664, 335] on input "(6) None of the above" at bounding box center [658, 335] width 28 height 28
radio input "true"
click at [904, 366] on p "Next" at bounding box center [913, 369] width 25 height 13
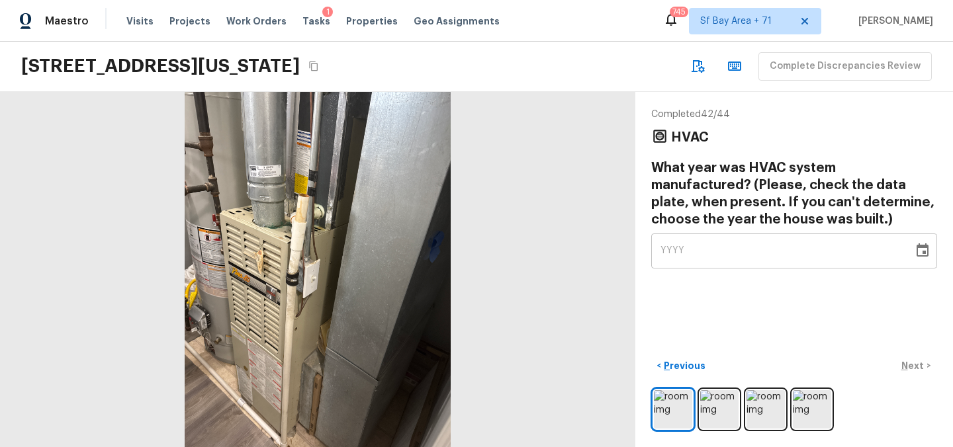
click at [702, 247] on div "YYYY" at bounding box center [783, 251] width 244 height 35
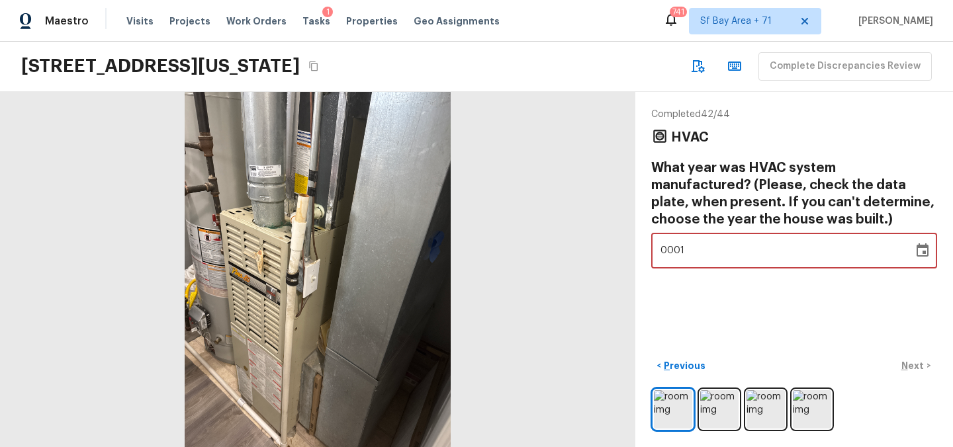
type input "0100"
type input "1996"
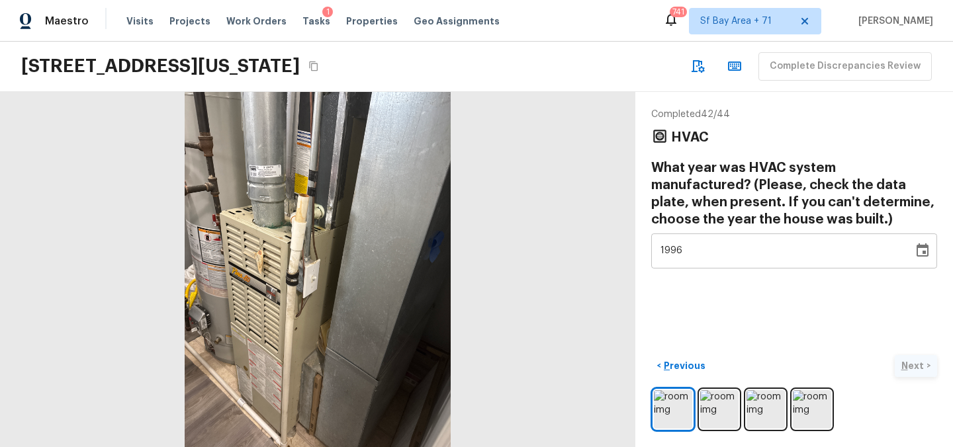
click at [911, 367] on div "< Previous Next >" at bounding box center [794, 366] width 286 height 22
click at [915, 361] on p "Next" at bounding box center [913, 365] width 25 height 13
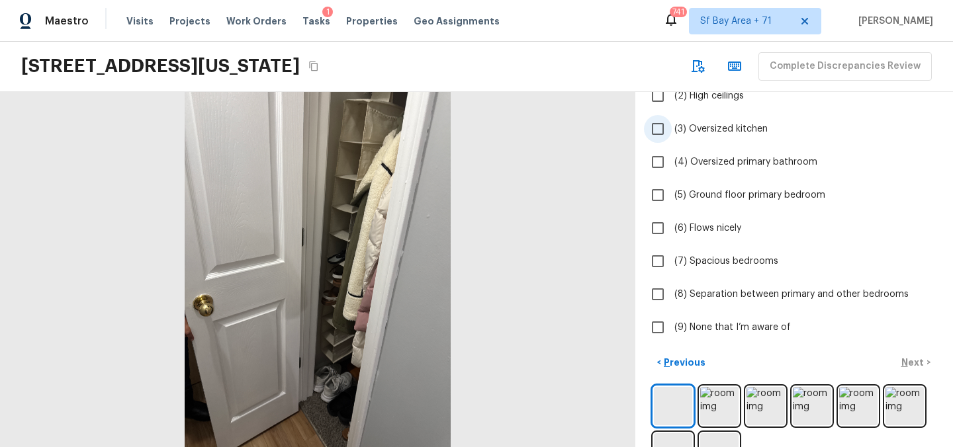
scroll to position [163, 0]
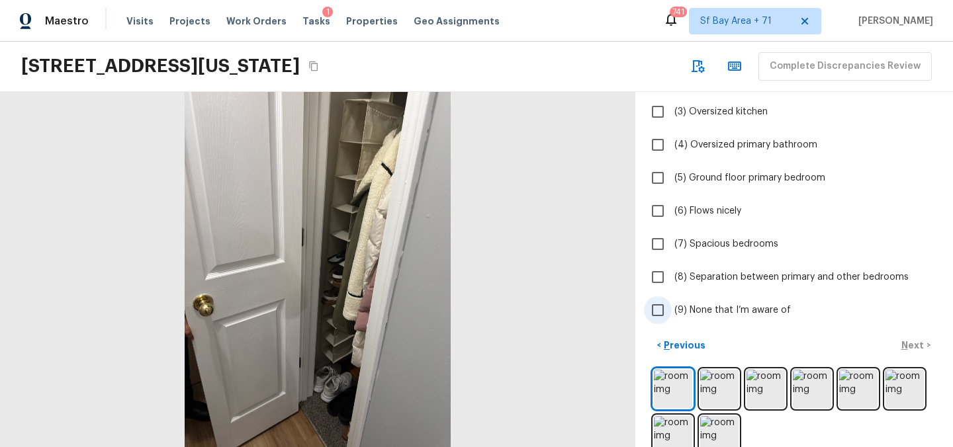
click at [659, 308] on input "(9) None that I’m aware of" at bounding box center [658, 311] width 28 height 28
checkbox input "true"
click at [913, 344] on p "Next" at bounding box center [913, 345] width 25 height 13
click at [657, 314] on input "(9) None that I’m aware of" at bounding box center [658, 311] width 28 height 28
checkbox input "true"
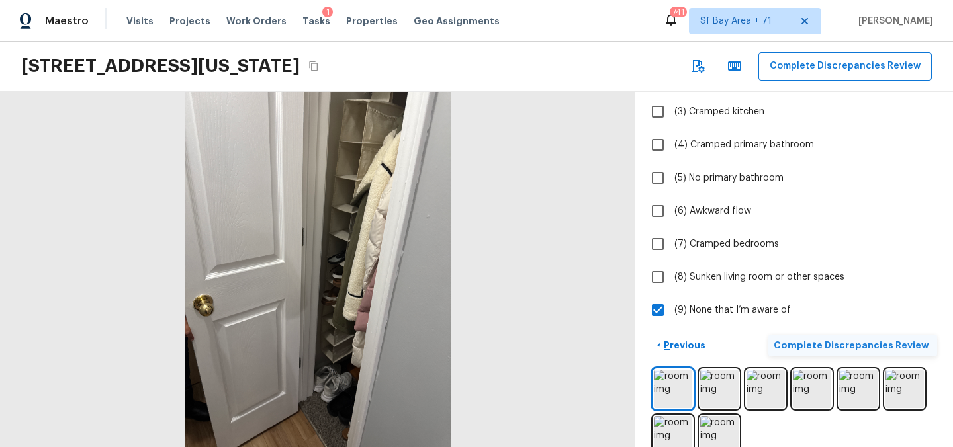
click at [835, 350] on p "Complete Discrepancies Review" at bounding box center [853, 345] width 158 height 13
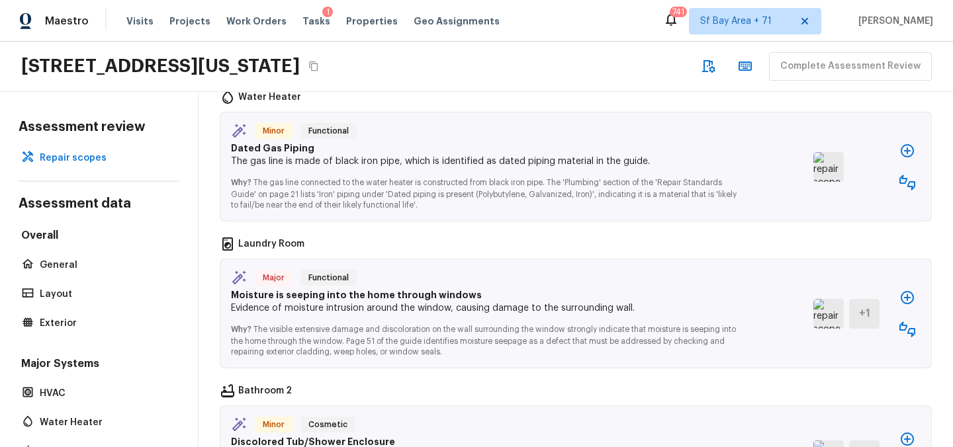
scroll to position [1515, 0]
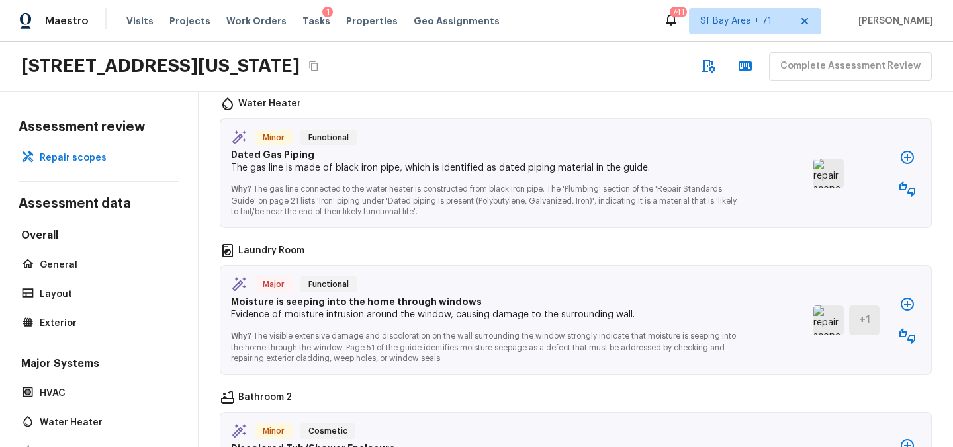
click at [905, 150] on icon "button" at bounding box center [907, 158] width 16 height 16
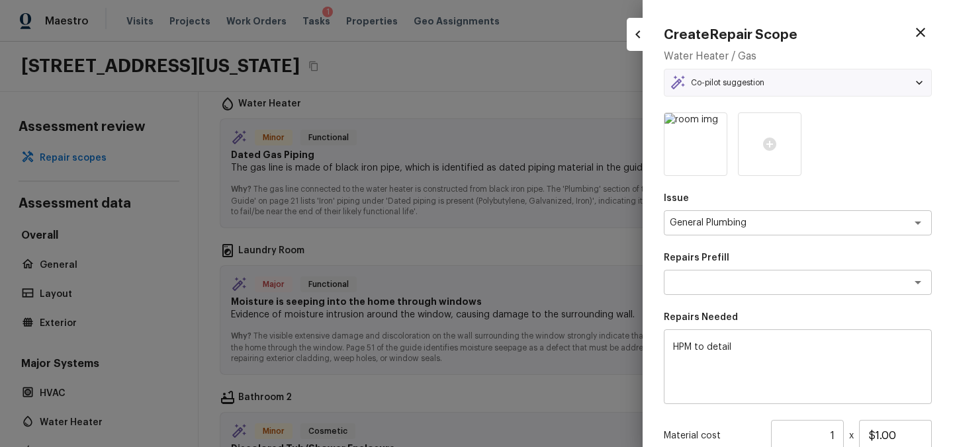
type textarea "Add a Task"
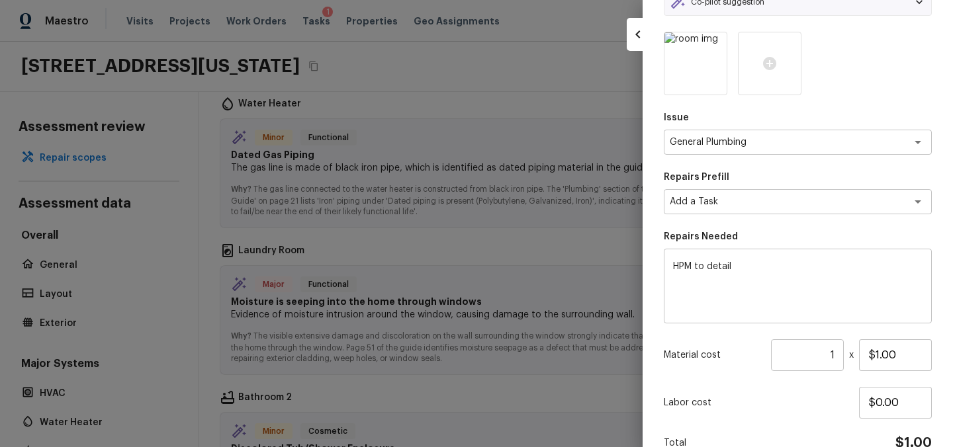
scroll to position [83, 0]
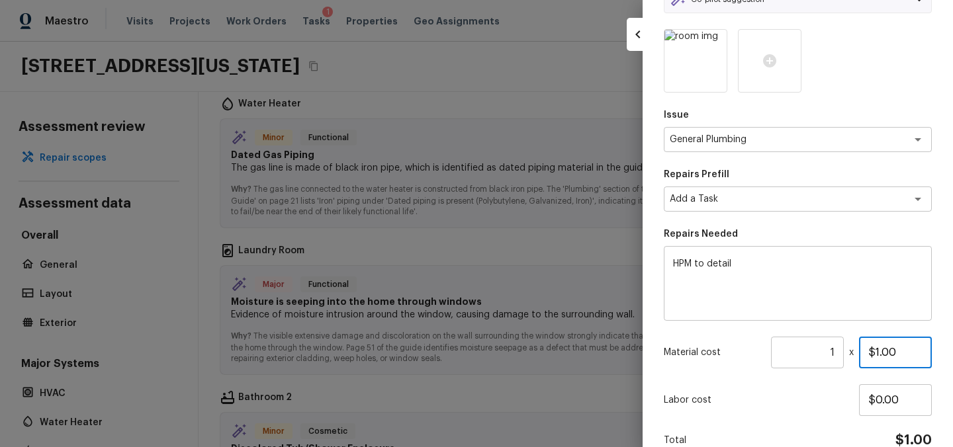
click at [905, 345] on input "$1.00" at bounding box center [895, 353] width 73 height 32
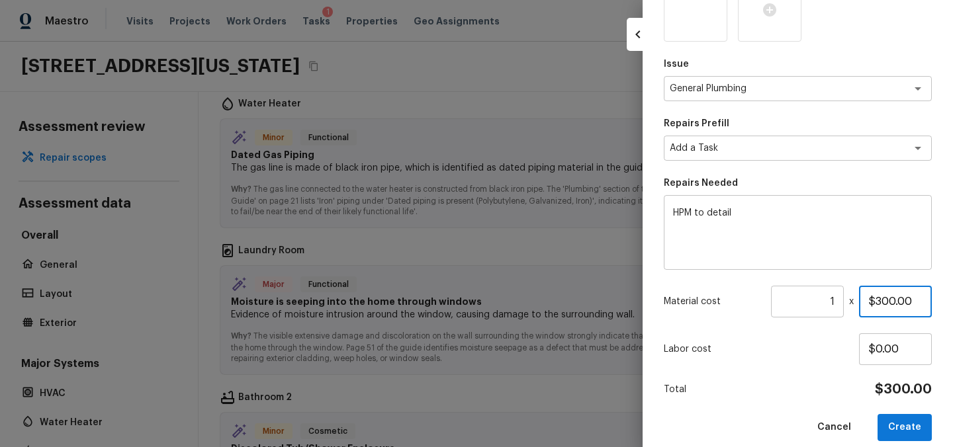
scroll to position [149, 0]
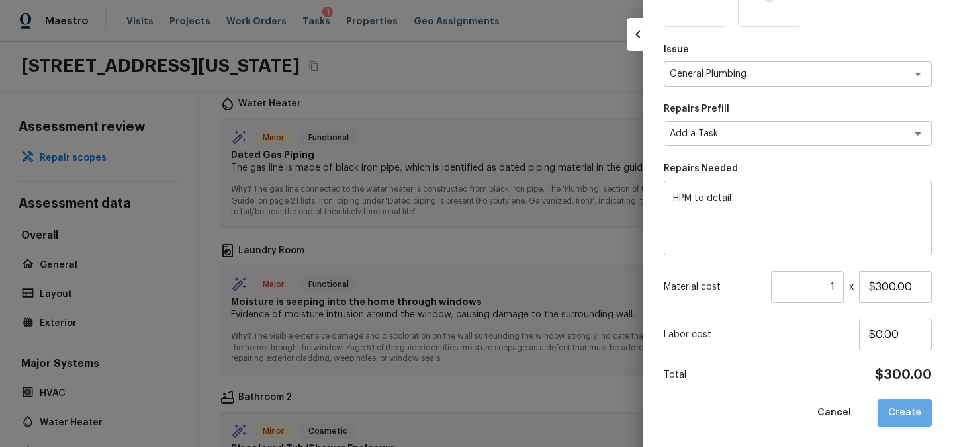
click at [909, 407] on button "Create" at bounding box center [905, 413] width 54 height 27
type input "$1.00"
type input "$0.00"
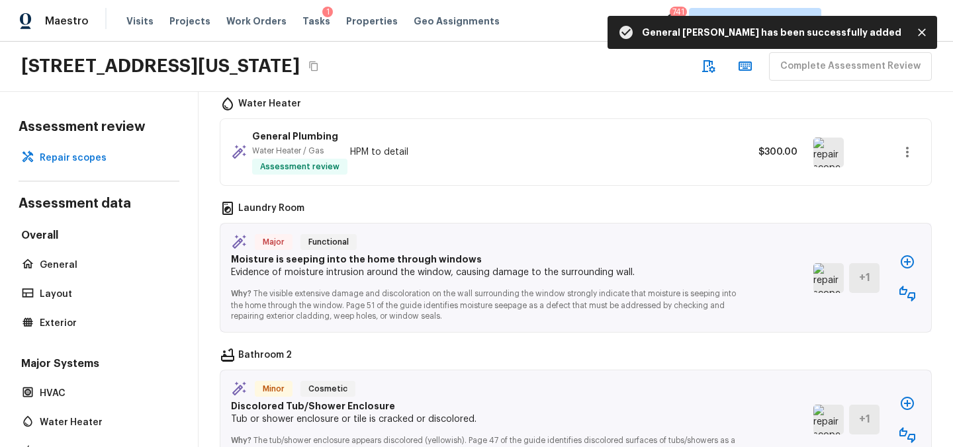
click at [904, 254] on icon "button" at bounding box center [907, 262] width 16 height 16
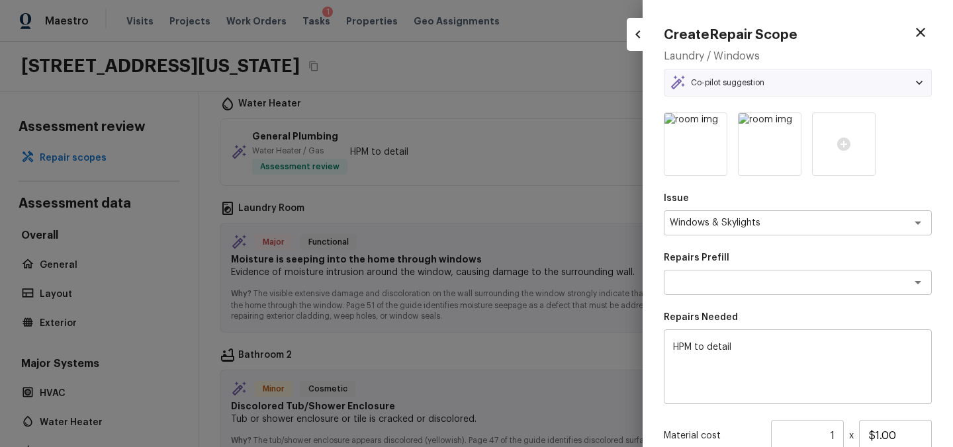
type textarea "Add a Task"
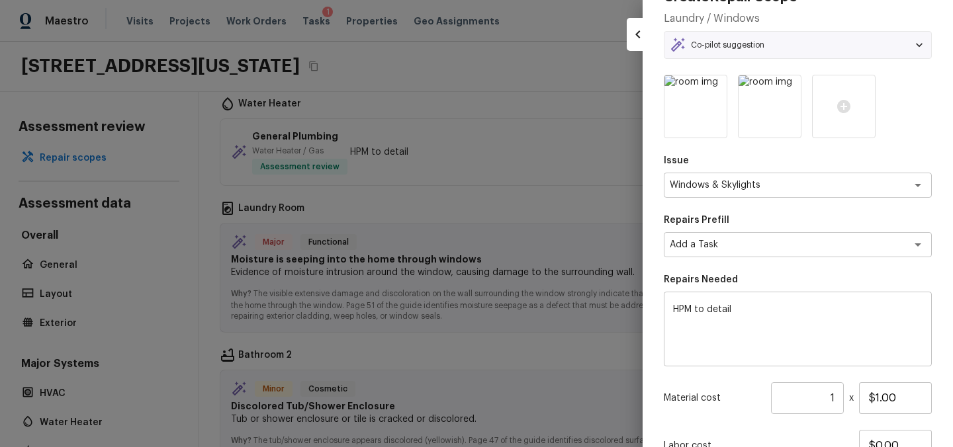
scroll to position [54, 0]
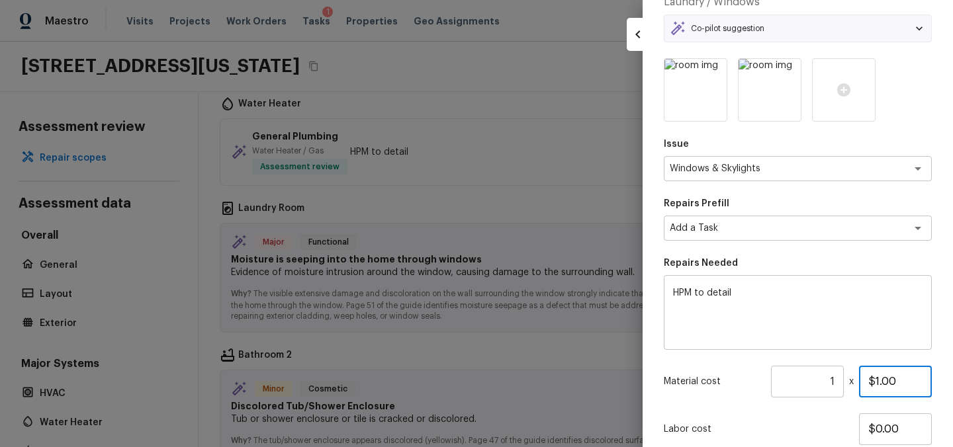
click at [890, 385] on input "$1.00" at bounding box center [895, 382] width 73 height 32
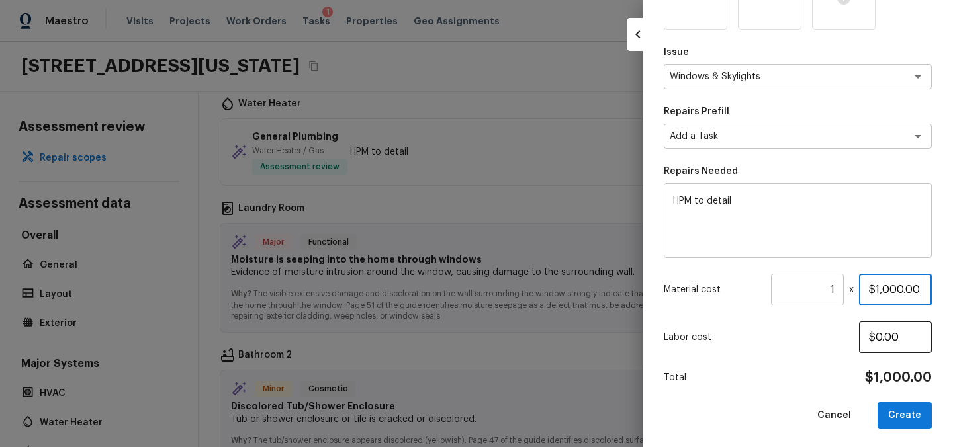
scroll to position [149, 0]
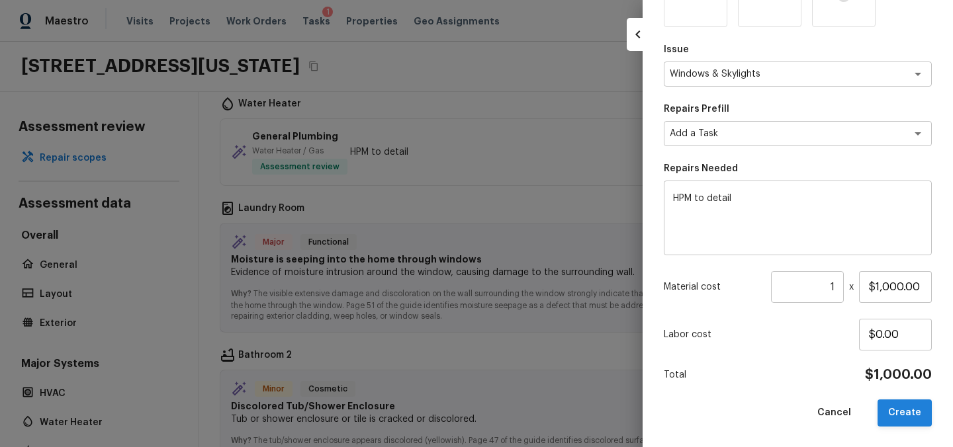
click at [898, 406] on button "Create" at bounding box center [905, 413] width 54 height 27
type input "$1.00"
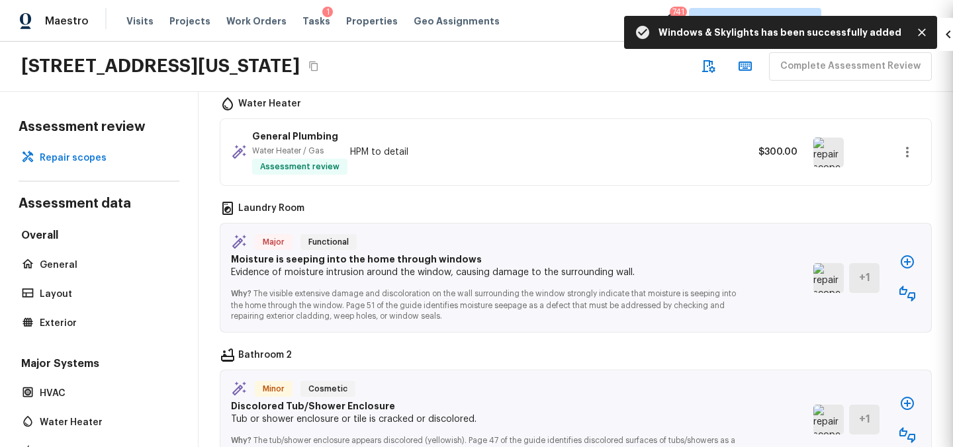
type input "$0.00"
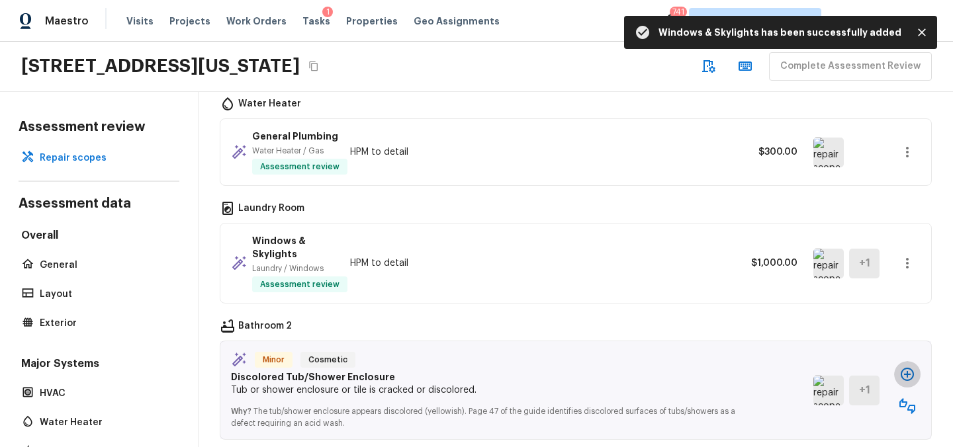
click at [905, 368] on icon "button" at bounding box center [907, 374] width 13 height 13
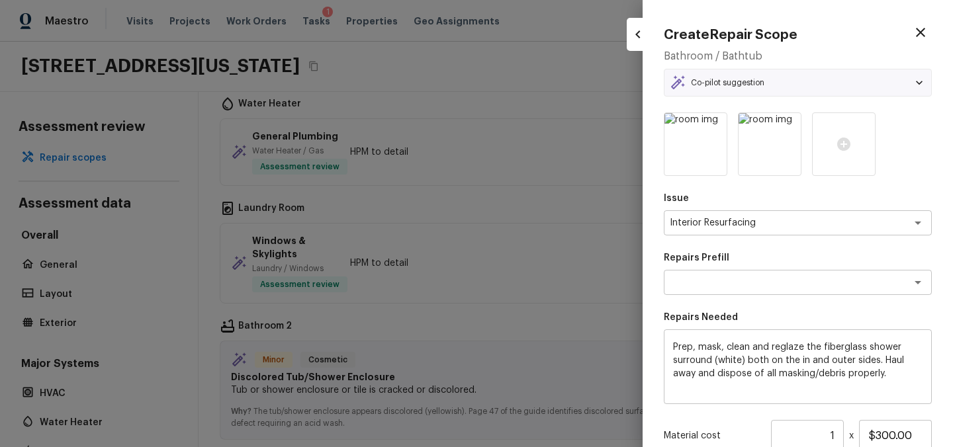
type textarea "Reglaze Shower Surround"
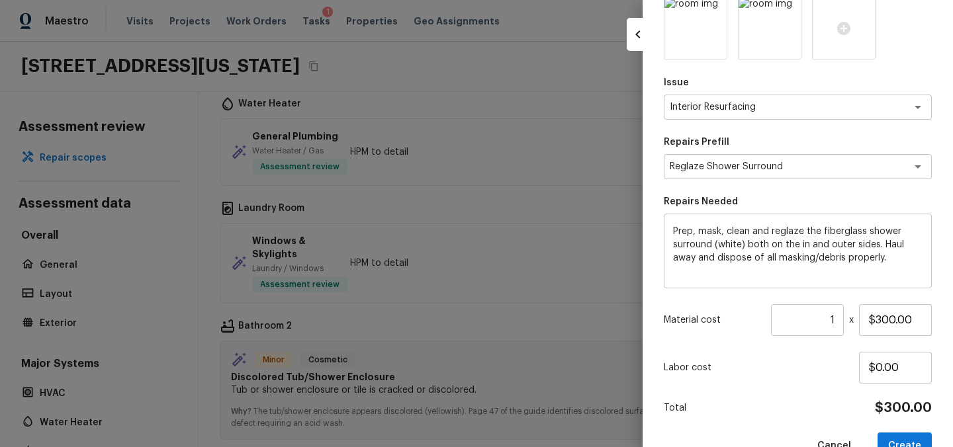
scroll to position [121, 0]
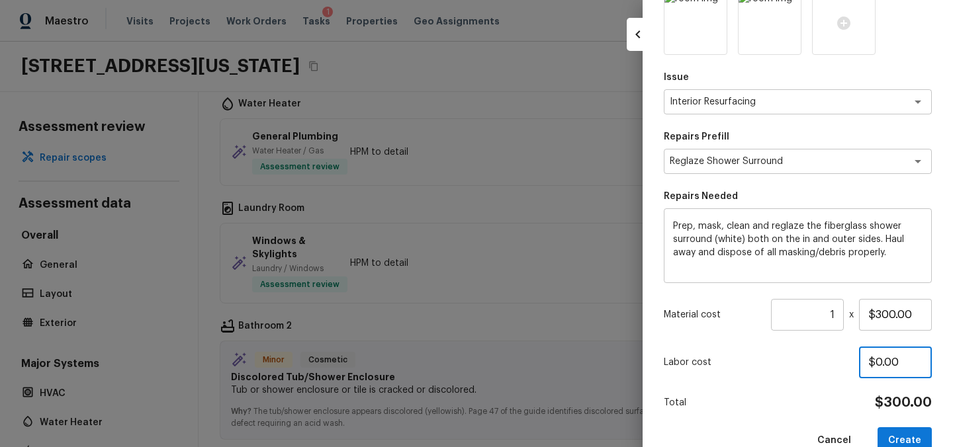
click at [899, 347] on input "$0.00" at bounding box center [895, 363] width 73 height 32
click at [893, 320] on input "$300.00" at bounding box center [895, 315] width 73 height 32
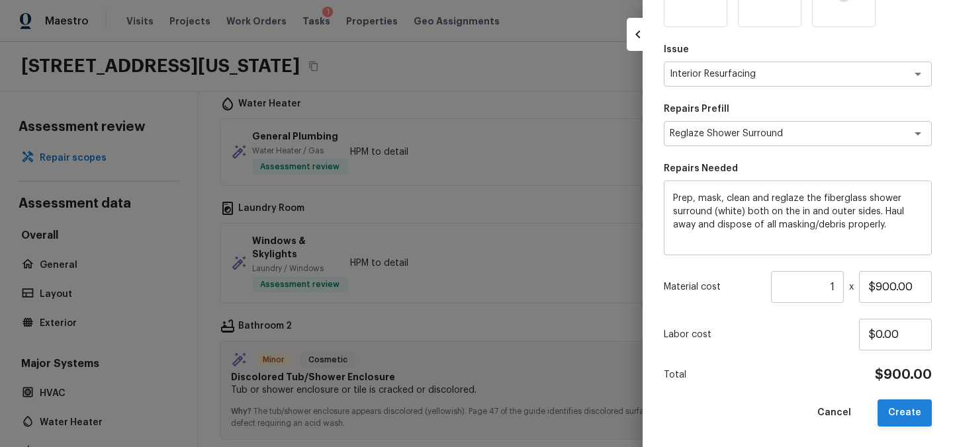
click at [896, 412] on button "Create" at bounding box center [905, 413] width 54 height 27
type input "$300.00"
type input "$0.00"
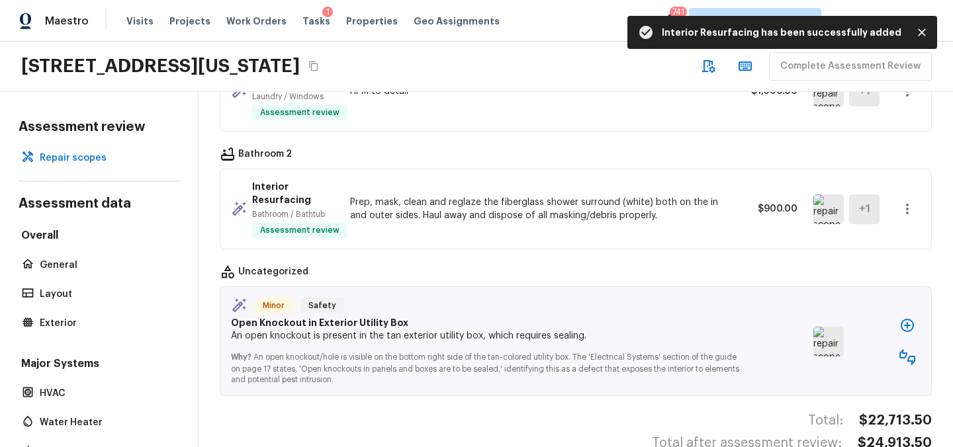
scroll to position [1705, 0]
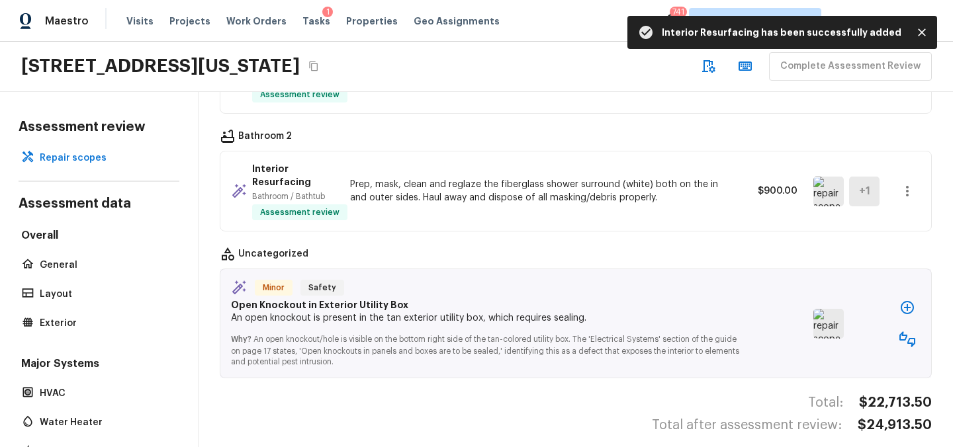
click at [905, 300] on icon "button" at bounding box center [907, 308] width 16 height 16
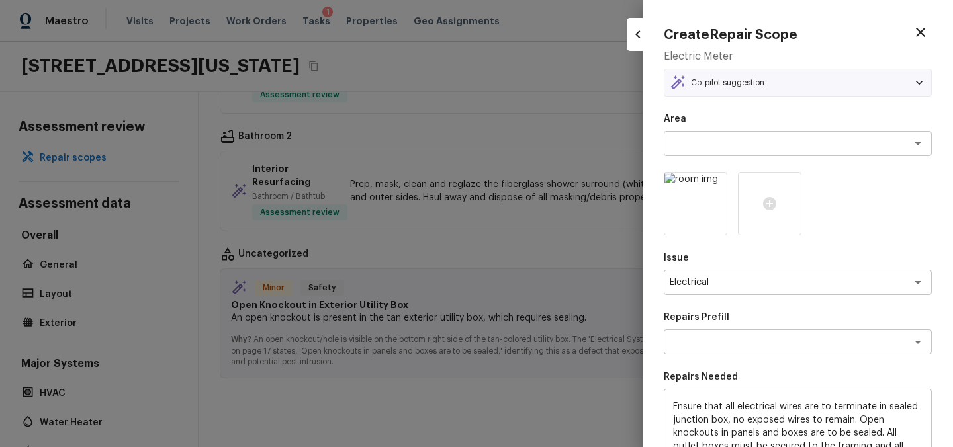
type textarea "Terminate/Conceal Wiring"
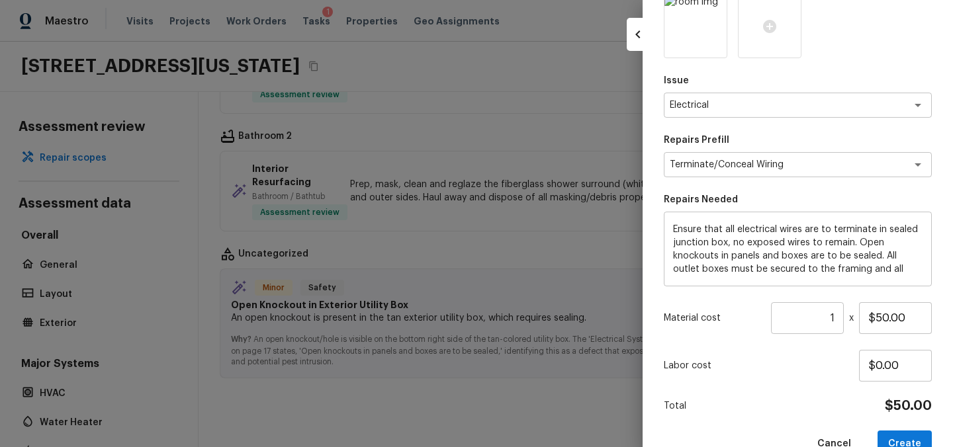
scroll to position [208, 0]
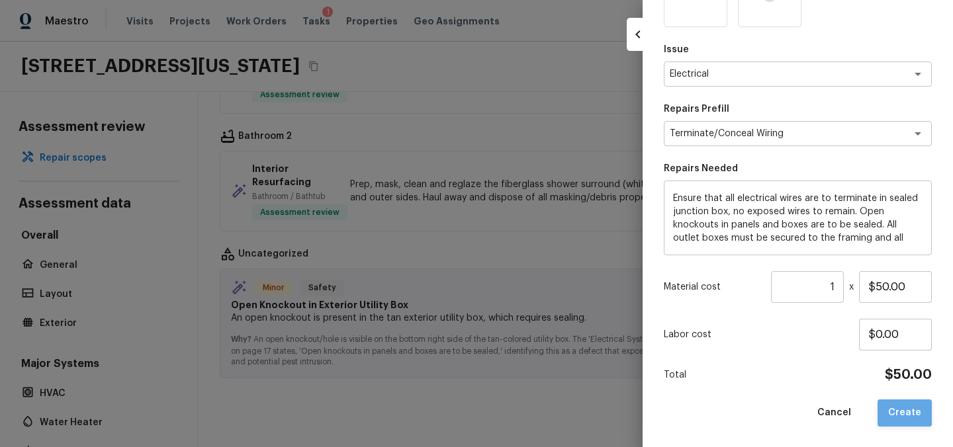
click at [913, 408] on button "Create" at bounding box center [905, 413] width 54 height 27
type input "$0.00"
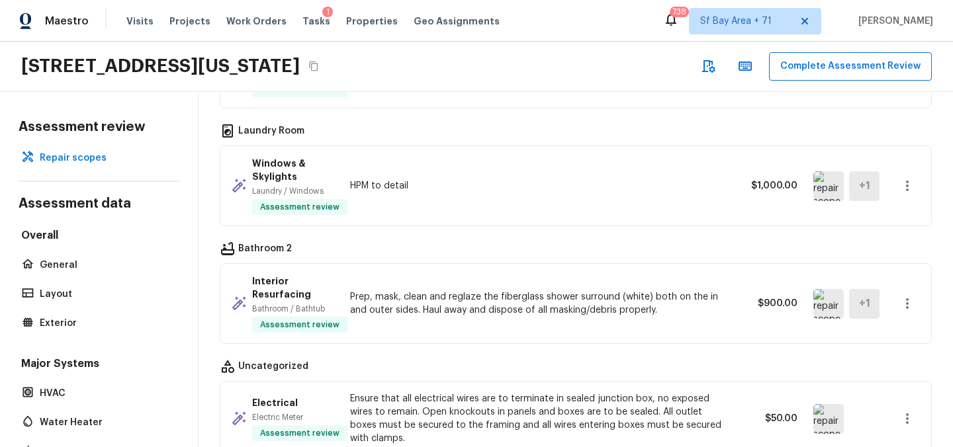
scroll to position [1596, 0]
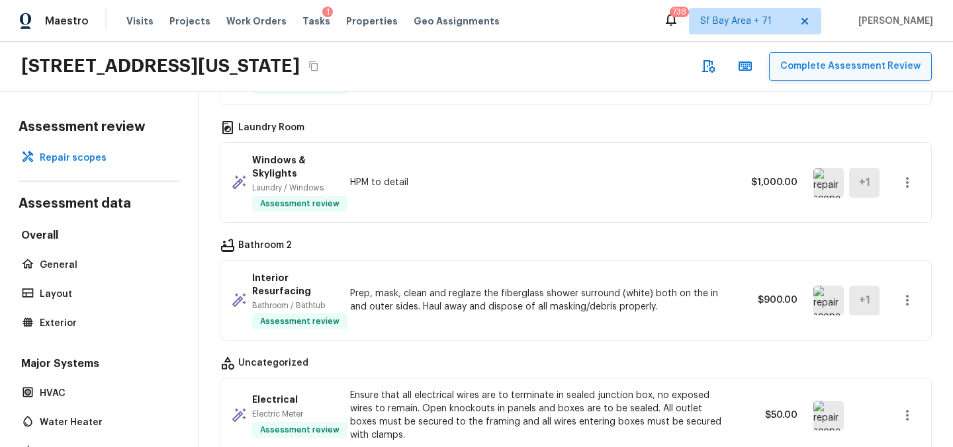
click at [816, 66] on button "Complete Assessment Review" at bounding box center [850, 66] width 163 height 28
